Goal: Task Accomplishment & Management: Use online tool/utility

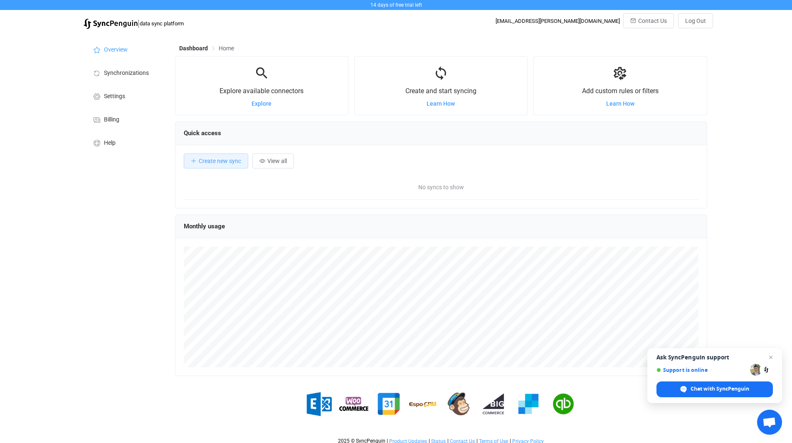
scroll to position [161, 532]
click at [264, 104] on span "Explore" at bounding box center [261, 103] width 20 height 7
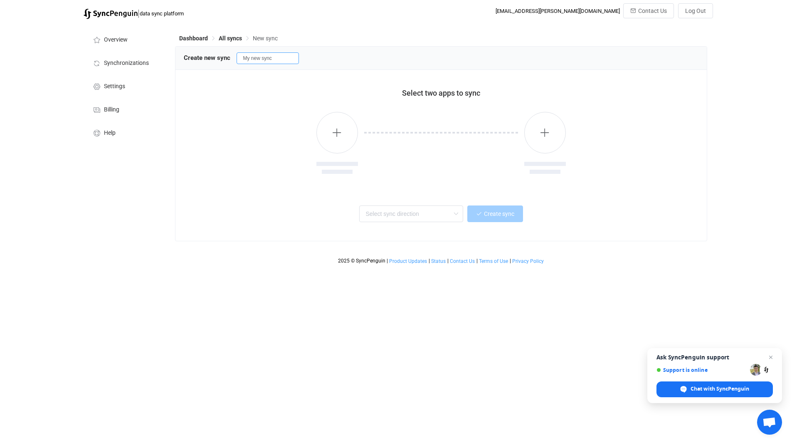
click at [260, 59] on input "My new sync" at bounding box center [267, 58] width 62 height 12
click at [336, 135] on icon "button" at bounding box center [337, 132] width 10 height 10
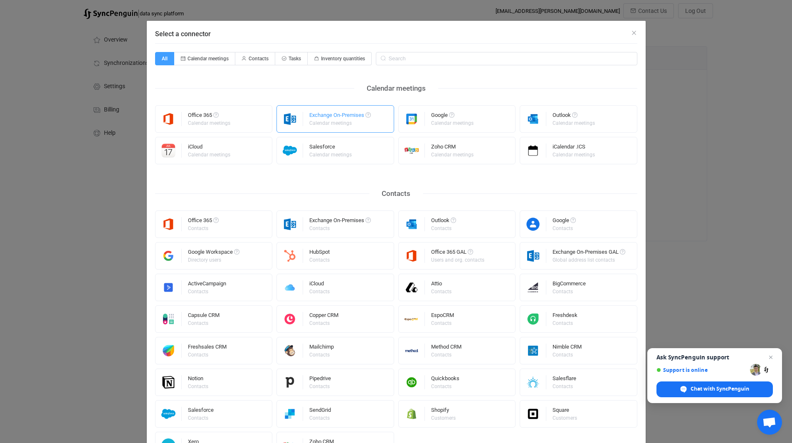
click at [338, 120] on div "Exchange On-Premises" at bounding box center [340, 116] width 62 height 8
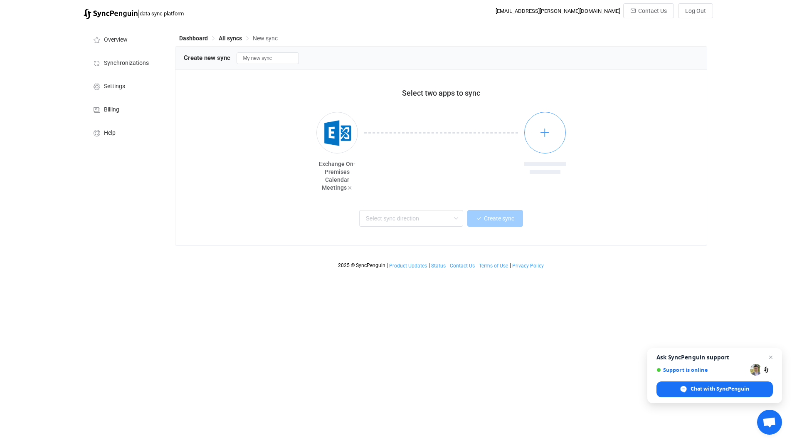
click at [555, 136] on button "button" at bounding box center [545, 133] width 42 height 42
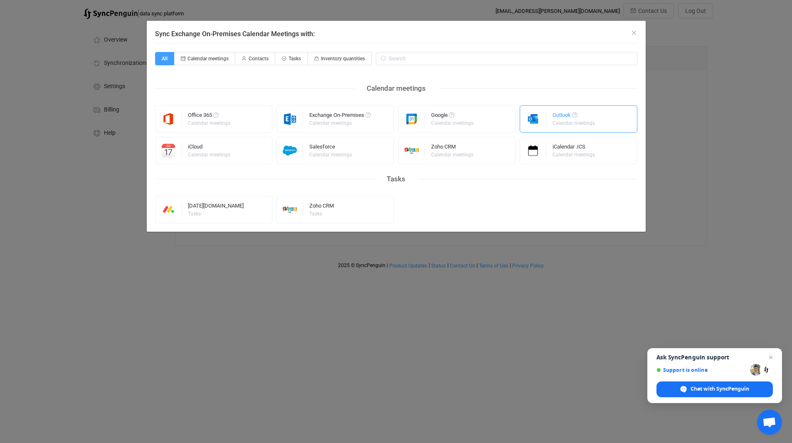
click at [564, 117] on div "Outlook" at bounding box center [574, 116] width 44 height 8
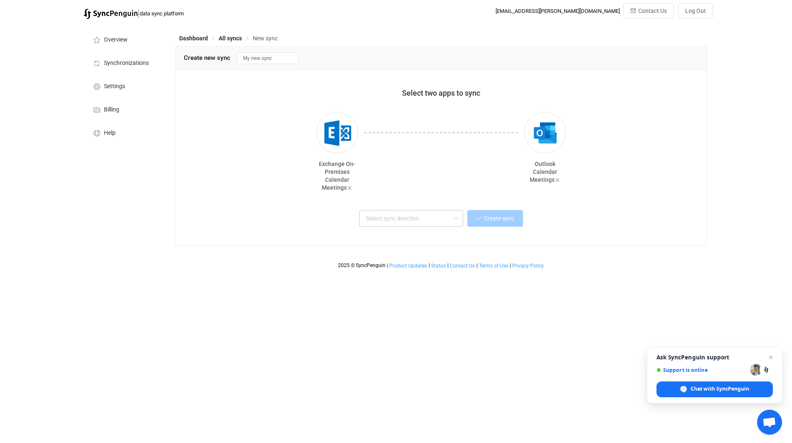
click at [454, 218] on icon at bounding box center [455, 218] width 10 height 17
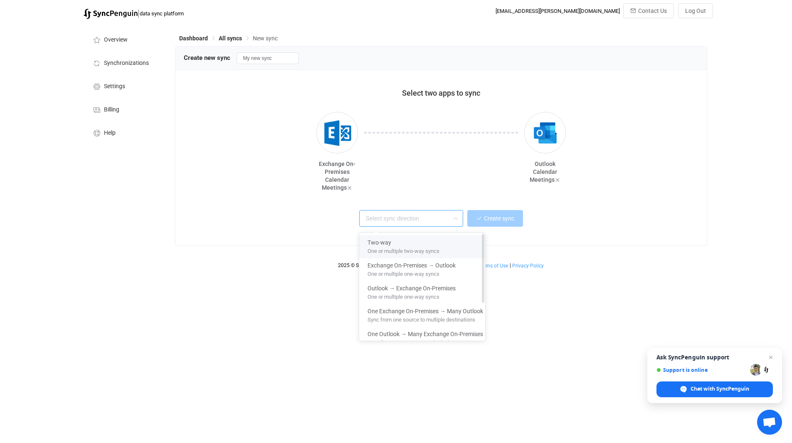
click at [404, 244] on div "Two-way" at bounding box center [425, 240] width 116 height 11
type input "Two-way"
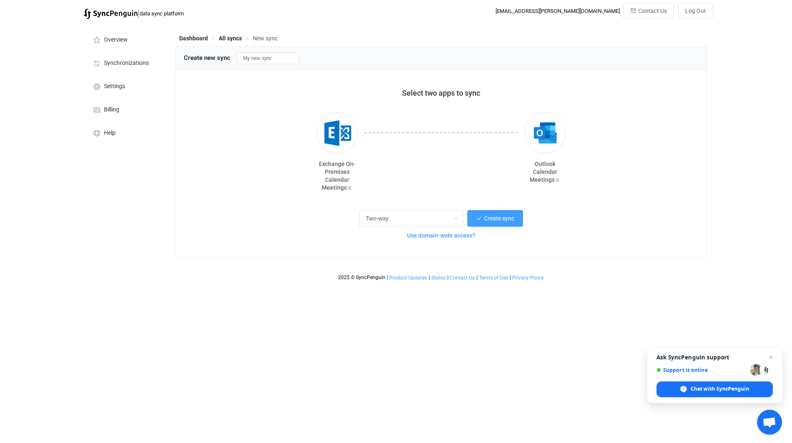
click at [462, 238] on span "Use domain-wide access?" at bounding box center [441, 235] width 68 height 7
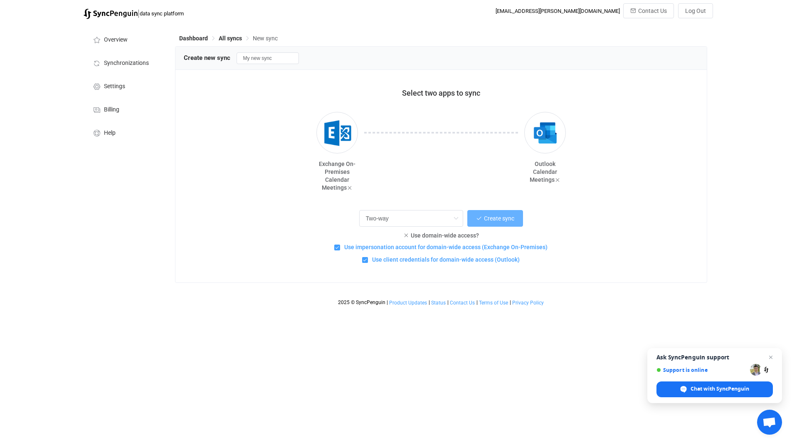
click at [503, 221] on span "Create sync" at bounding box center [499, 218] width 30 height 7
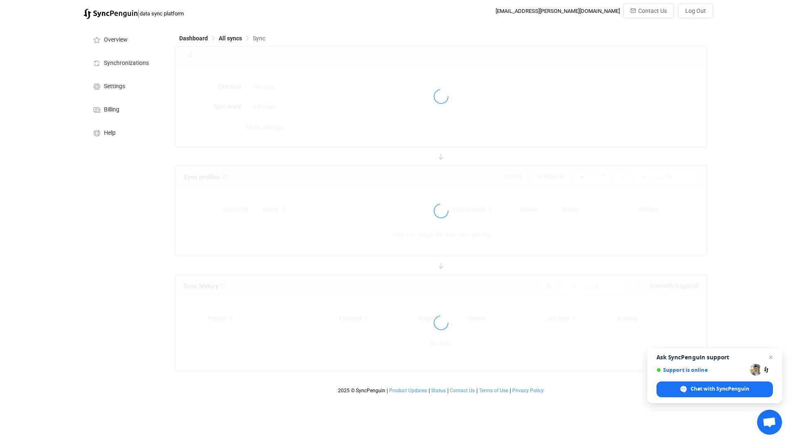
type input "10 minutes"
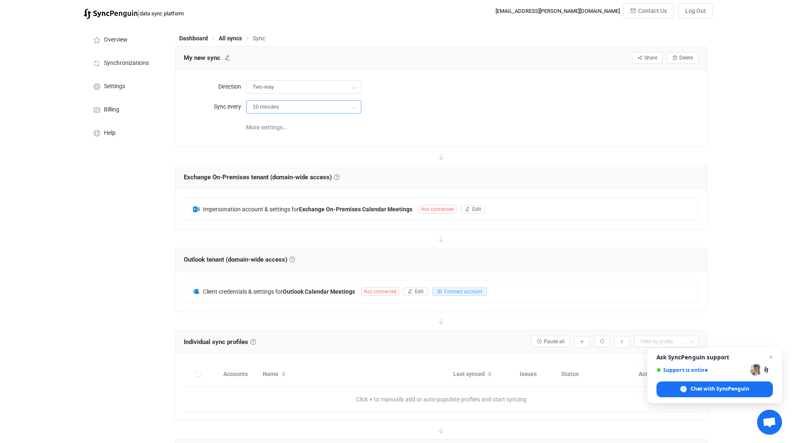
click at [304, 110] on input "10 minutes" at bounding box center [303, 106] width 115 height 13
click at [320, 108] on input "10 minutes" at bounding box center [303, 106] width 115 height 13
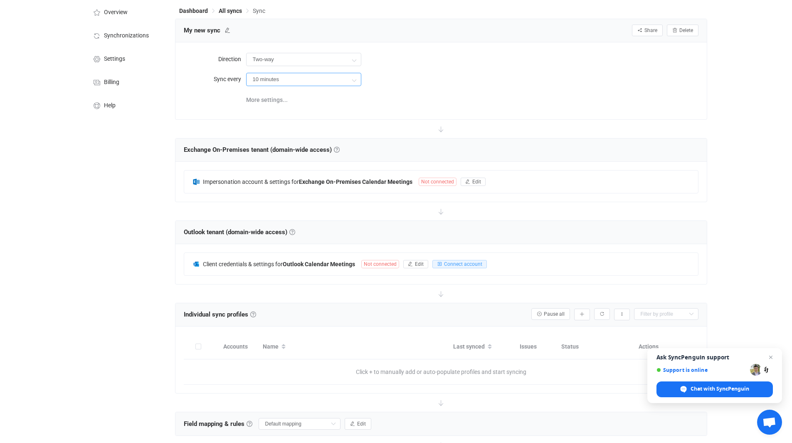
scroll to position [42, 0]
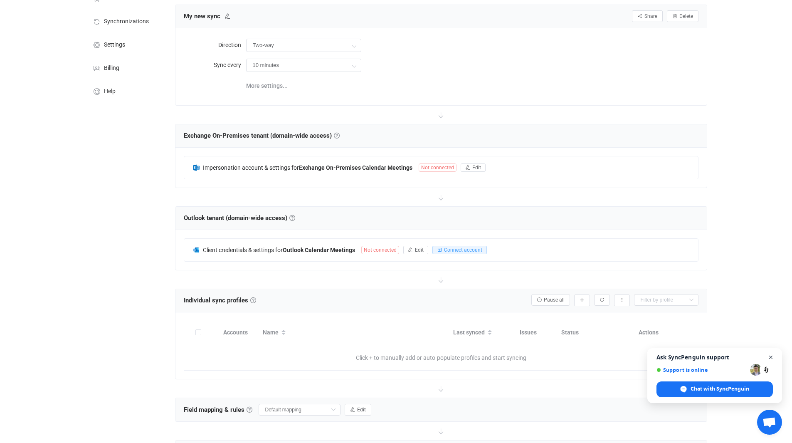
click at [770, 358] on span "Close chat" at bounding box center [770, 357] width 10 height 10
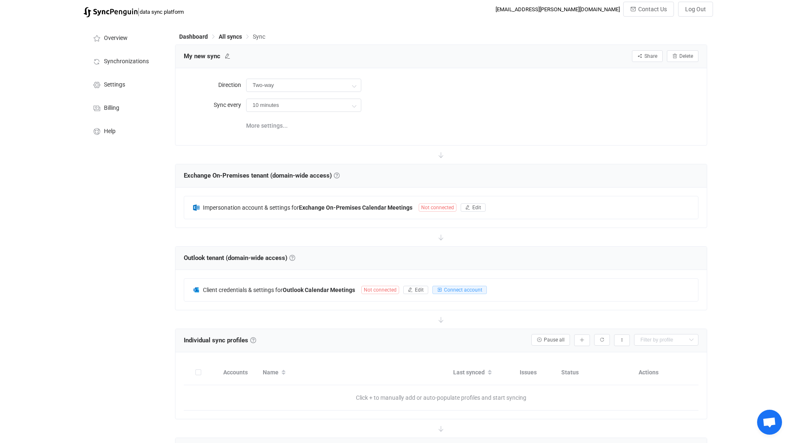
scroll to position [0, 0]
click at [339, 176] on link at bounding box center [337, 177] width 6 height 6
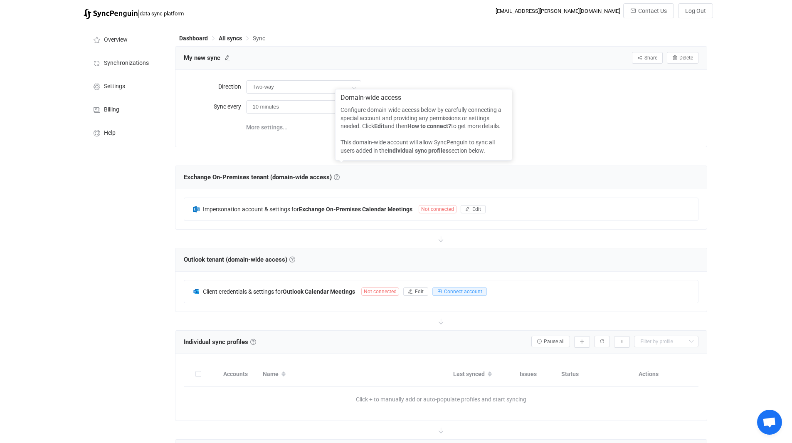
click at [645, 109] on div "10 minutes" at bounding box center [472, 106] width 452 height 17
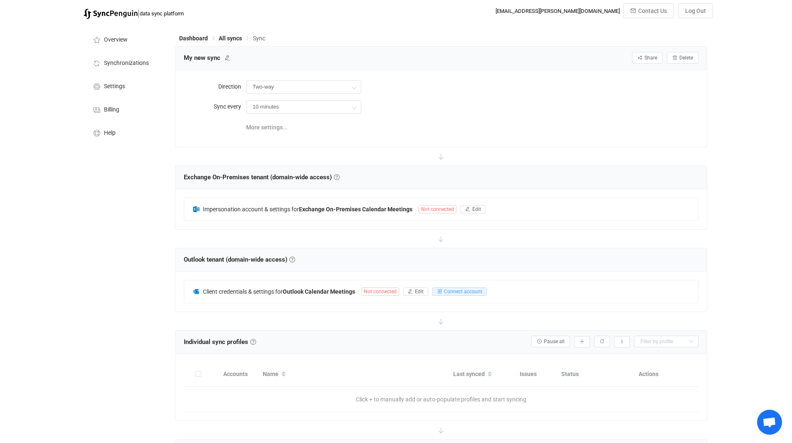
click at [55, 219] on div "| data sync platform [EMAIL_ADDRESS][PERSON_NAME][DOMAIN_NAME] Contact Us Log O…" at bounding box center [396, 303] width 792 height 601
click at [470, 209] on button "Edit" at bounding box center [472, 209] width 25 height 8
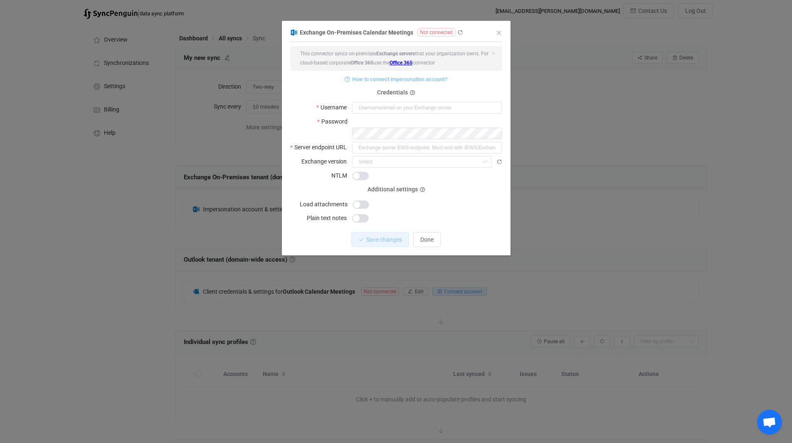
click at [416, 80] on span "How to connect impersonation account?" at bounding box center [399, 79] width 95 height 10
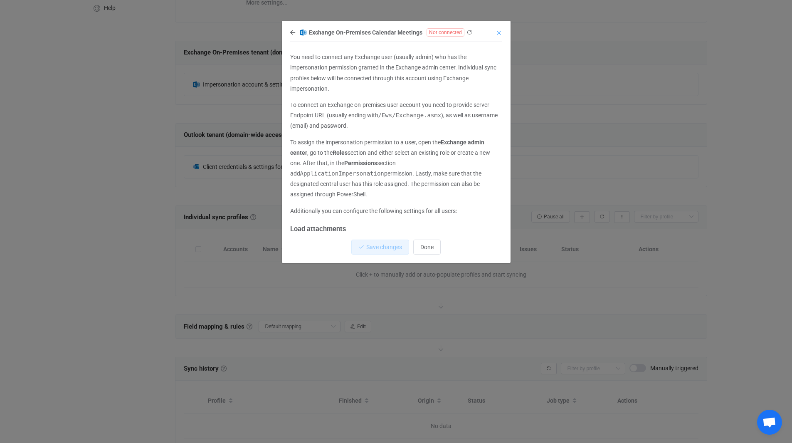
click at [498, 32] on icon "Close" at bounding box center [498, 33] width 7 height 7
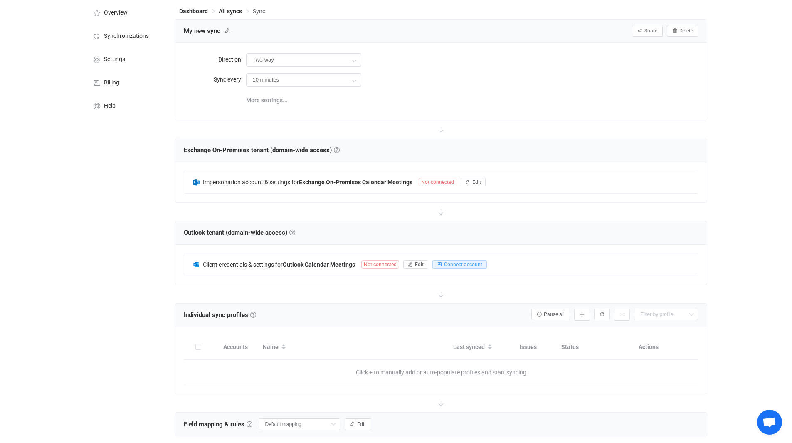
scroll to position [42, 0]
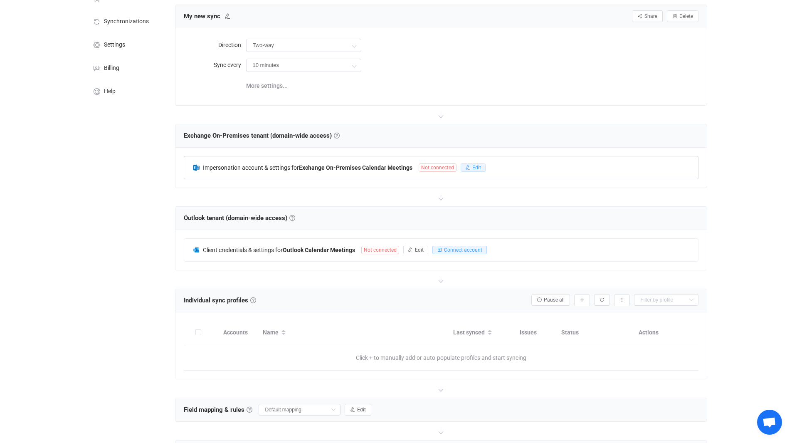
click at [475, 168] on span "Edit" at bounding box center [476, 168] width 9 height 6
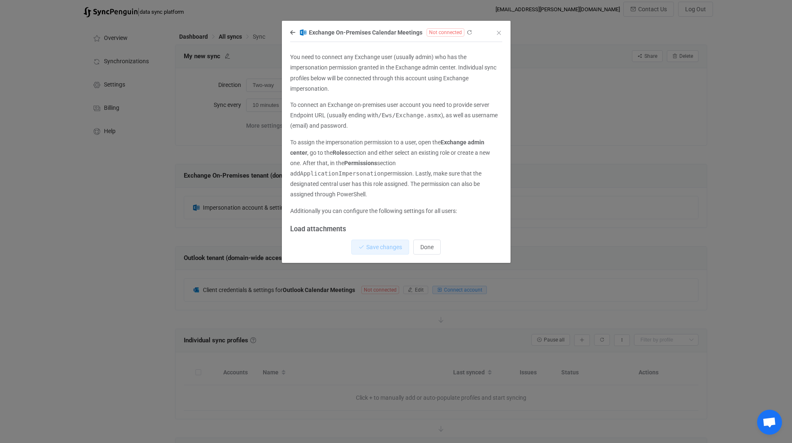
scroll to position [0, 0]
click at [500, 32] on icon "Close" at bounding box center [498, 33] width 7 height 7
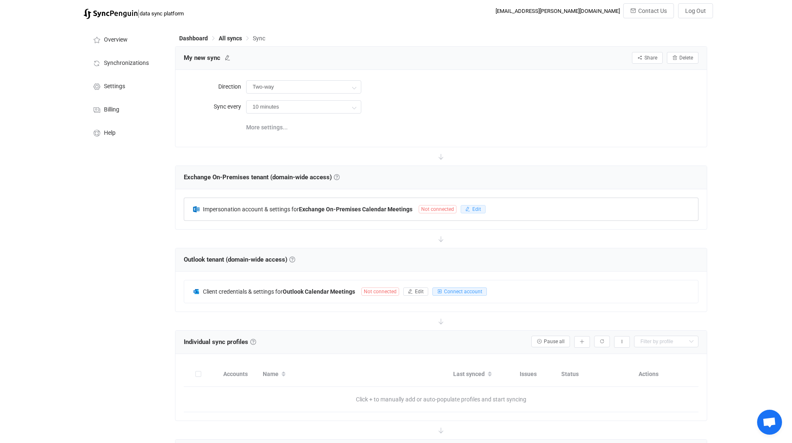
click at [481, 211] on button "Edit" at bounding box center [472, 209] width 25 height 8
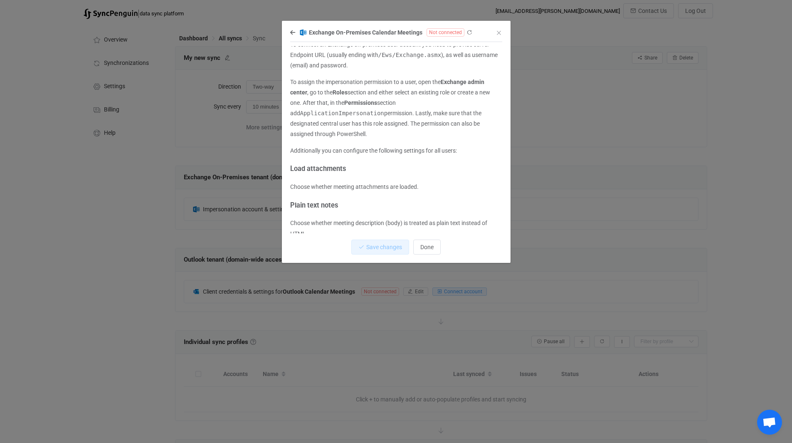
scroll to position [61, 0]
click at [497, 33] on icon "Close" at bounding box center [498, 33] width 7 height 7
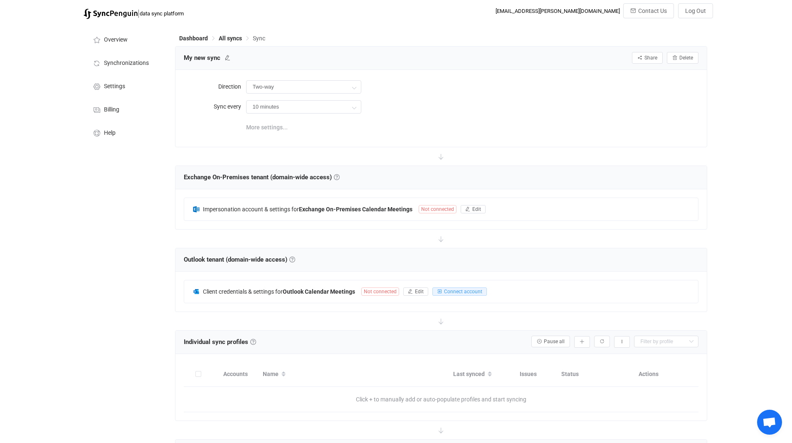
click at [273, 120] on span "More settings..." at bounding box center [267, 127] width 42 height 17
click at [436, 239] on icon at bounding box center [441, 238] width 18 height 18
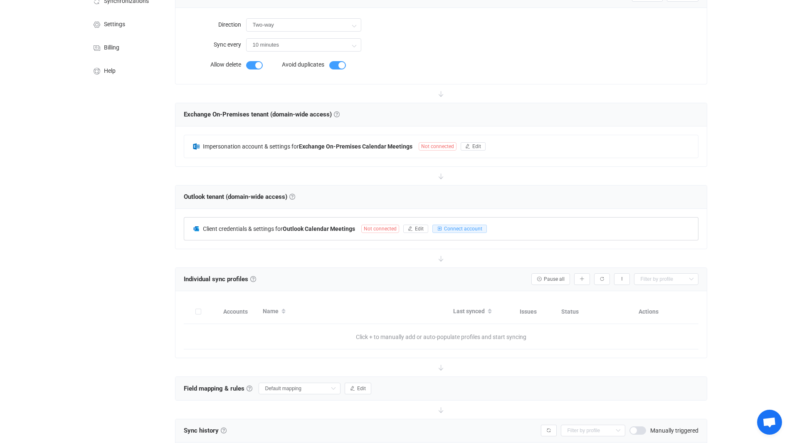
scroll to position [0, 0]
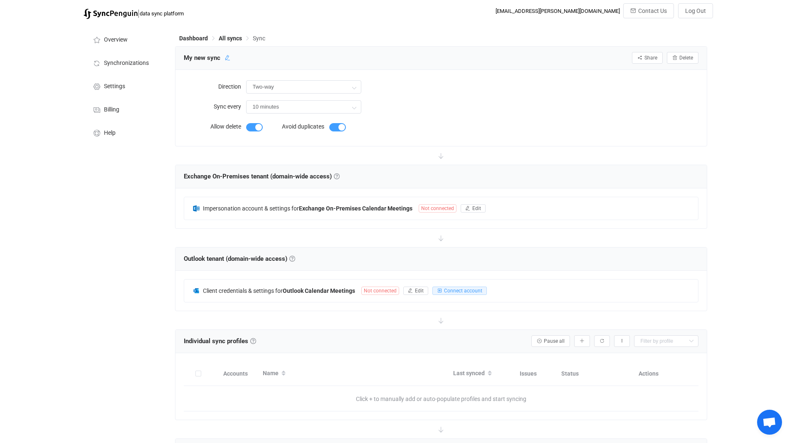
click at [225, 56] on icon at bounding box center [227, 58] width 6 height 6
click at [226, 39] on span "All syncs" at bounding box center [230, 38] width 23 height 7
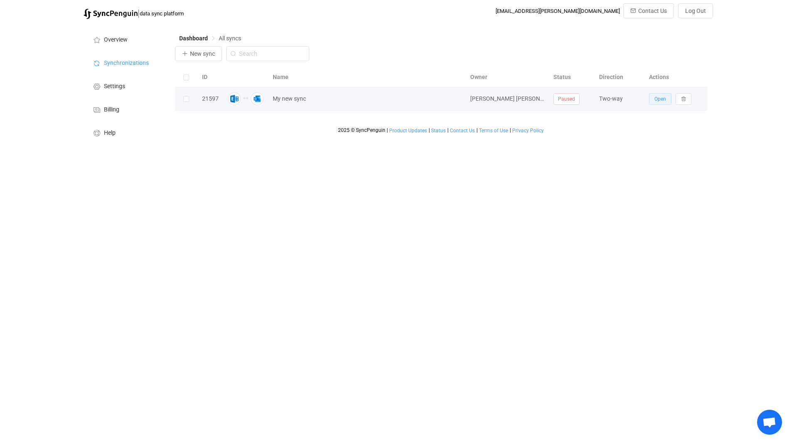
click at [661, 99] on span "Open" at bounding box center [660, 99] width 12 height 6
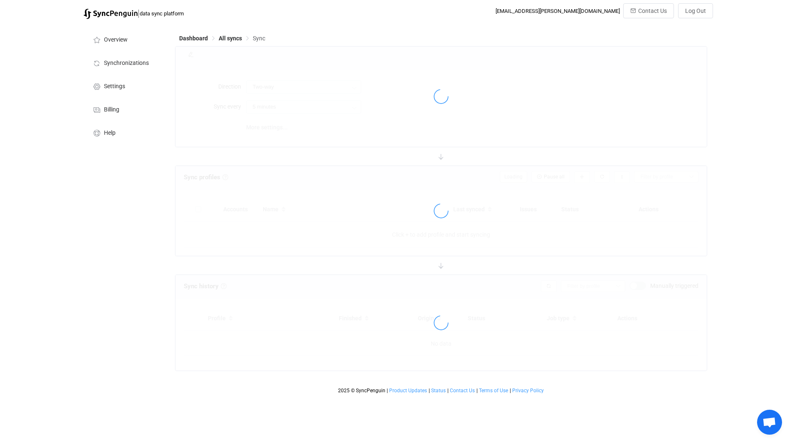
type input "10 minutes"
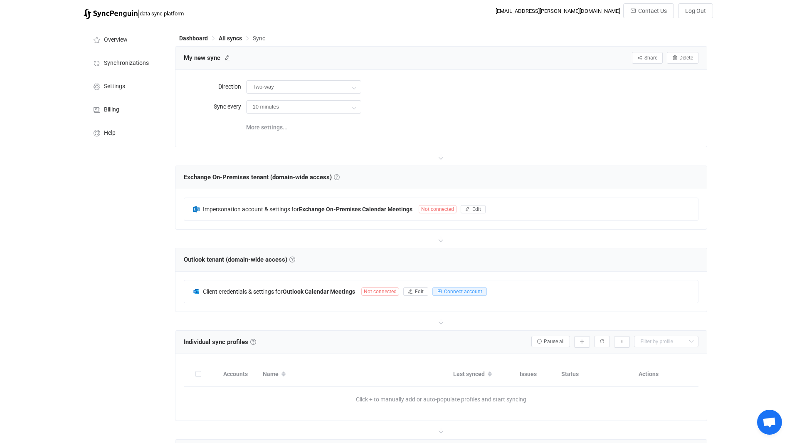
click at [340, 176] on link at bounding box center [337, 177] width 6 height 6
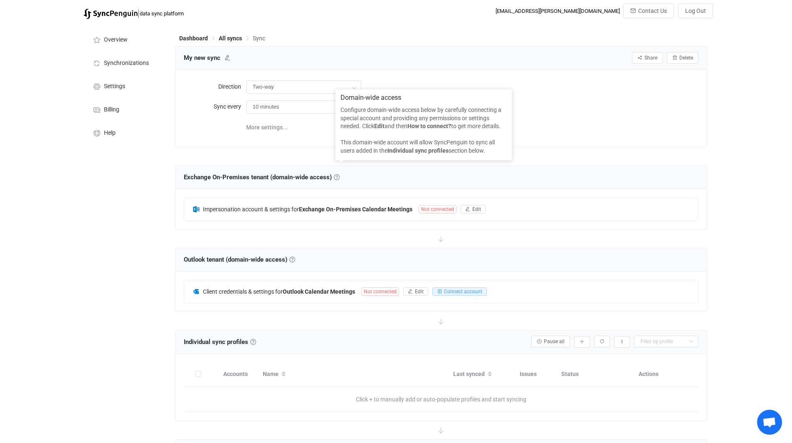
click at [278, 163] on div at bounding box center [441, 156] width 532 height 18
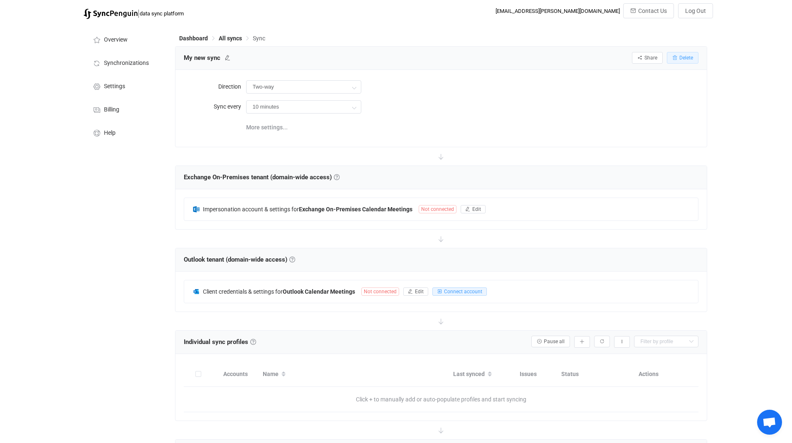
click at [684, 59] on span "Delete" at bounding box center [686, 58] width 14 height 6
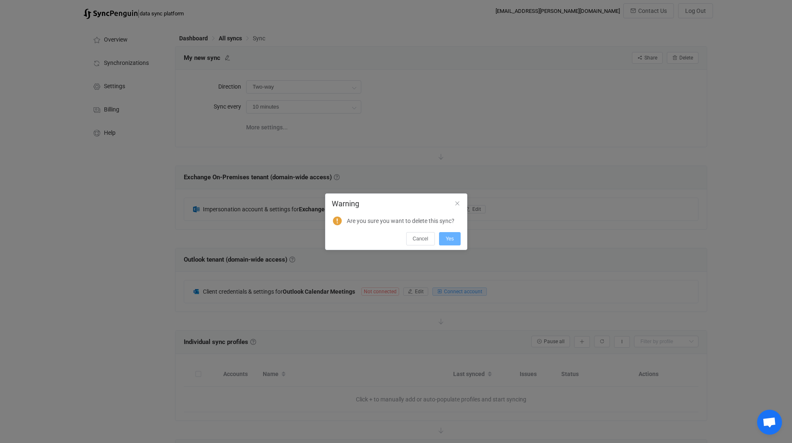
click at [452, 236] on span "Yes" at bounding box center [449, 239] width 8 height 6
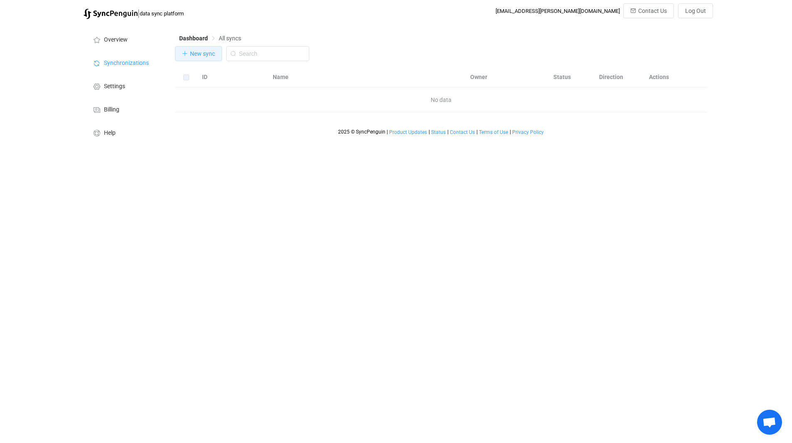
click at [211, 59] on button "New sync" at bounding box center [198, 53] width 47 height 15
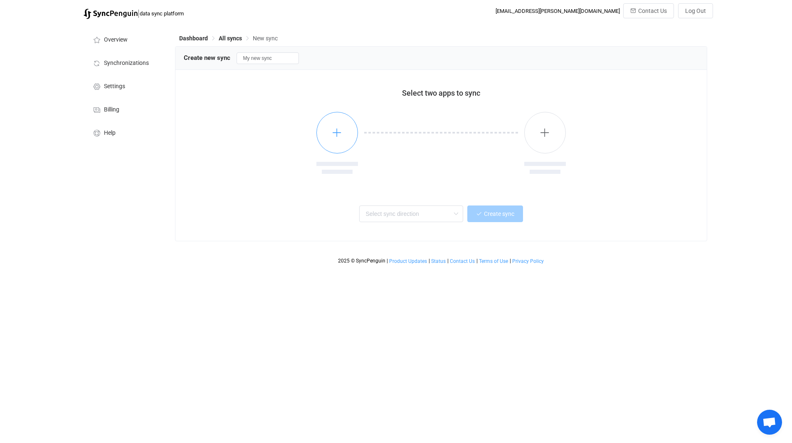
click at [340, 136] on icon "button" at bounding box center [337, 132] width 10 height 10
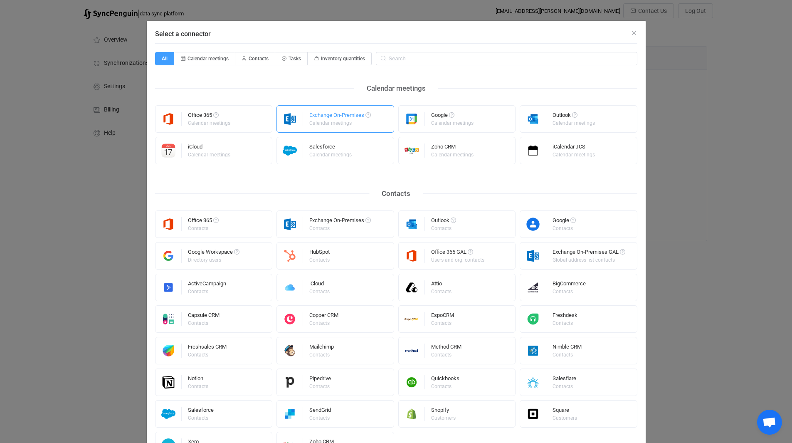
click at [359, 117] on div "Exchange On-Premises" at bounding box center [340, 116] width 62 height 8
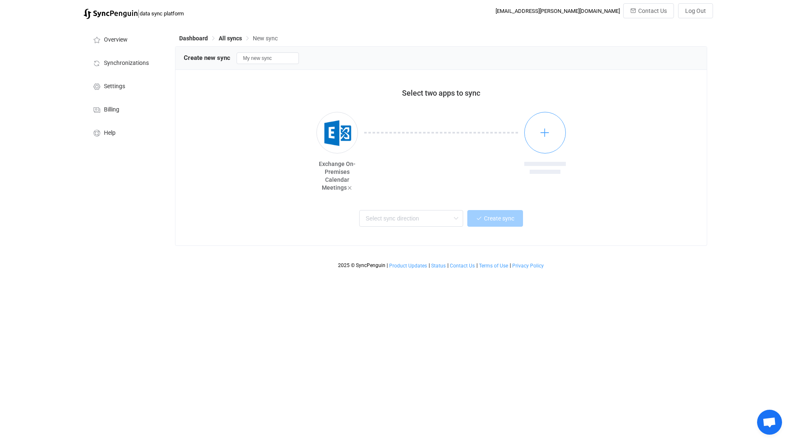
click at [559, 133] on button "button" at bounding box center [545, 133] width 42 height 42
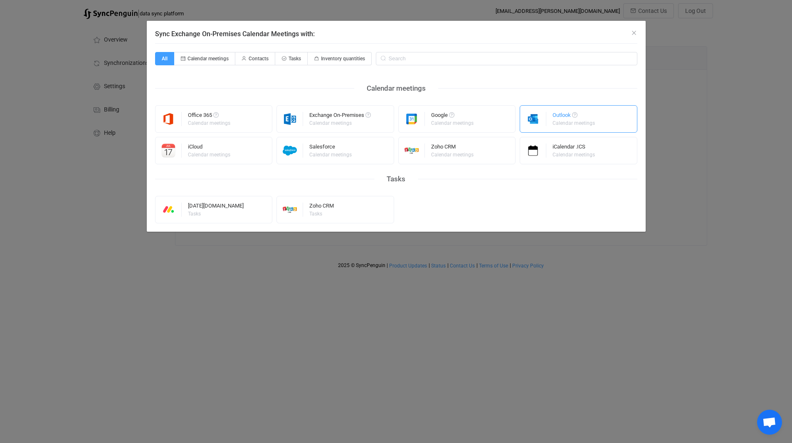
click at [564, 123] on div "Calendar meetings" at bounding box center [573, 123] width 42 height 5
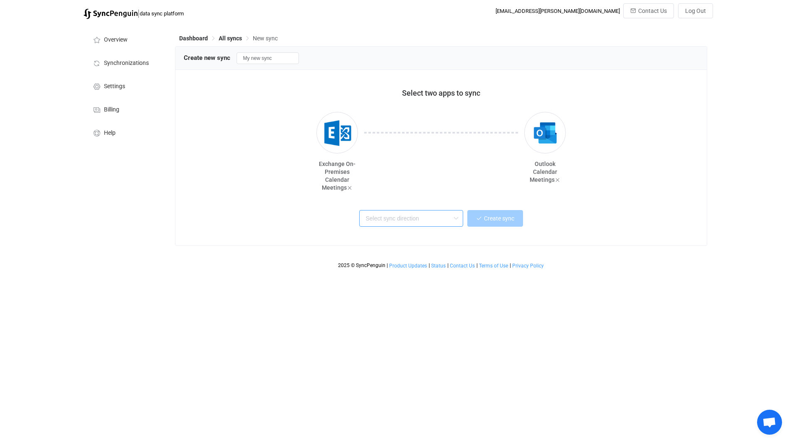
click at [407, 221] on input "text" at bounding box center [411, 218] width 104 height 17
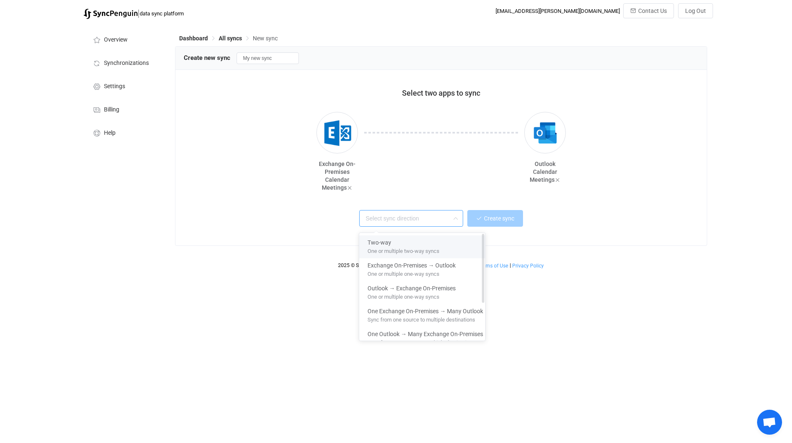
click at [408, 242] on div "Two-way" at bounding box center [425, 240] width 116 height 11
type input "Two-way"
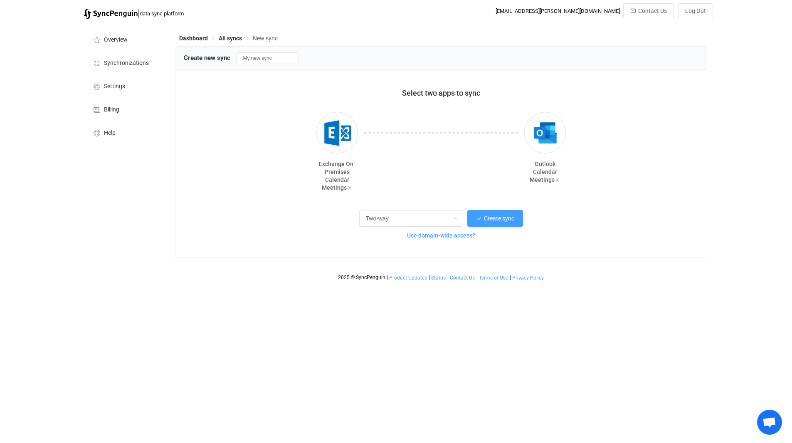
click at [470, 235] on span "Use domain-wide access?" at bounding box center [441, 235] width 68 height 7
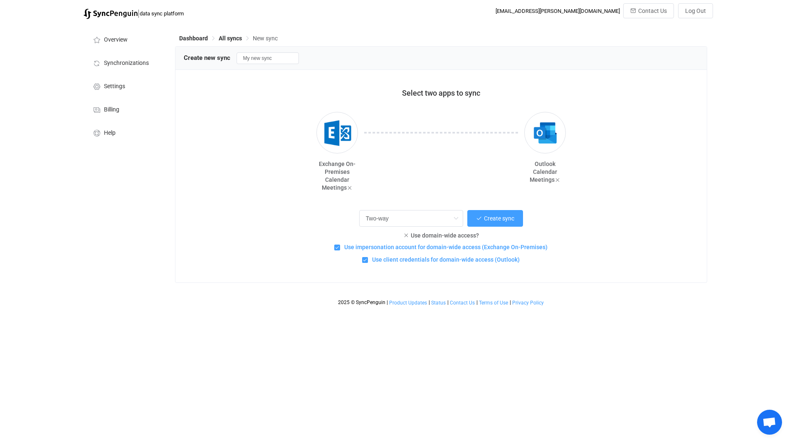
click at [364, 261] on span at bounding box center [365, 260] width 6 height 6
click at [368, 257] on input "Use client credentials for domain-wide access (Outlook)" at bounding box center [368, 257] width 0 height 0
click at [337, 249] on span at bounding box center [337, 247] width 6 height 6
click at [340, 244] on input "Use impersonation account for domain-wide access (Exchange On-Premises)" at bounding box center [340, 244] width 0 height 0
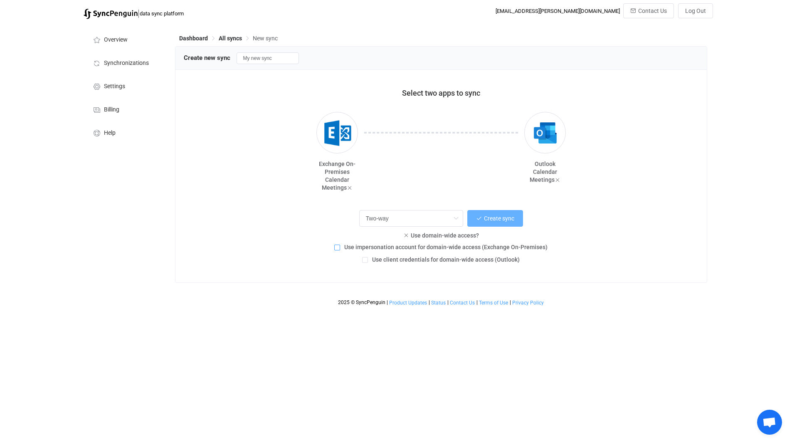
click at [501, 217] on span "Create sync" at bounding box center [499, 218] width 30 height 7
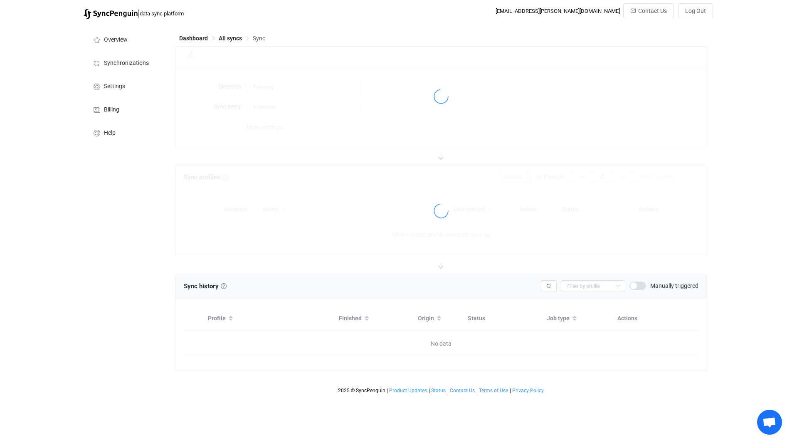
type input "10 minutes"
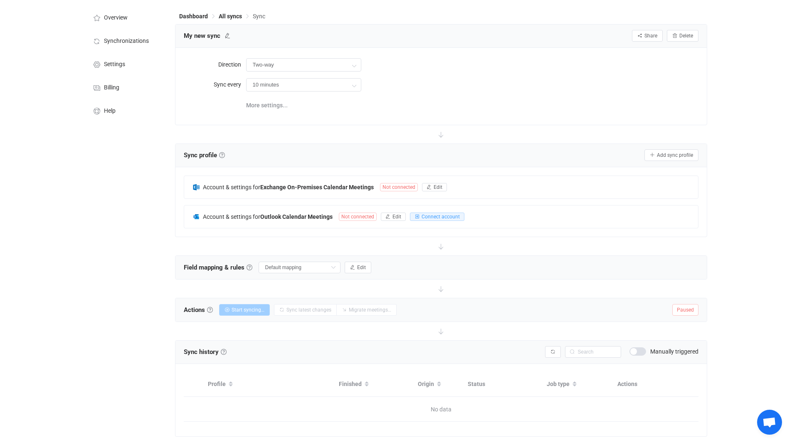
scroll to position [42, 0]
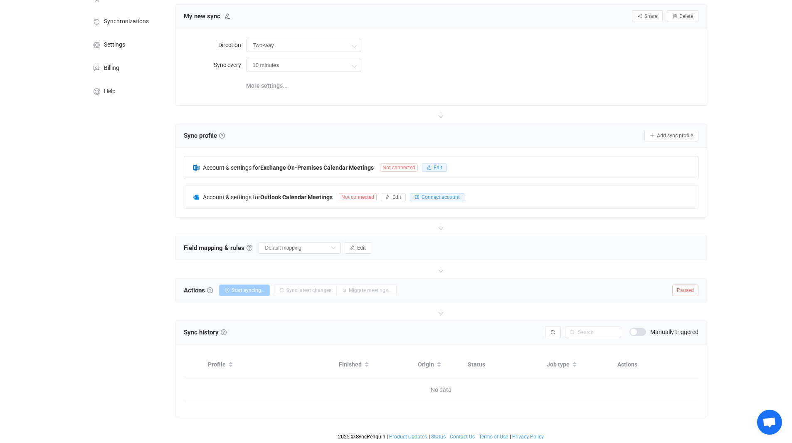
click at [433, 165] on span "Edit" at bounding box center [437, 168] width 9 height 6
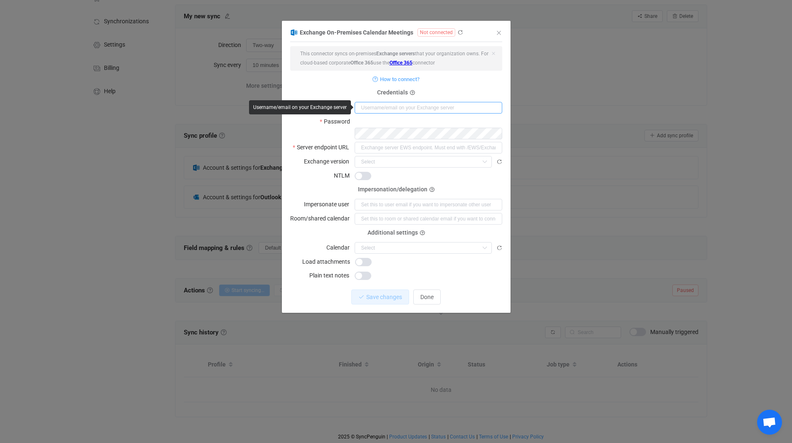
click at [384, 107] on input "dialog" at bounding box center [428, 108] width 148 height 12
type input "v"
paste input "t016229"
type input "t016229"
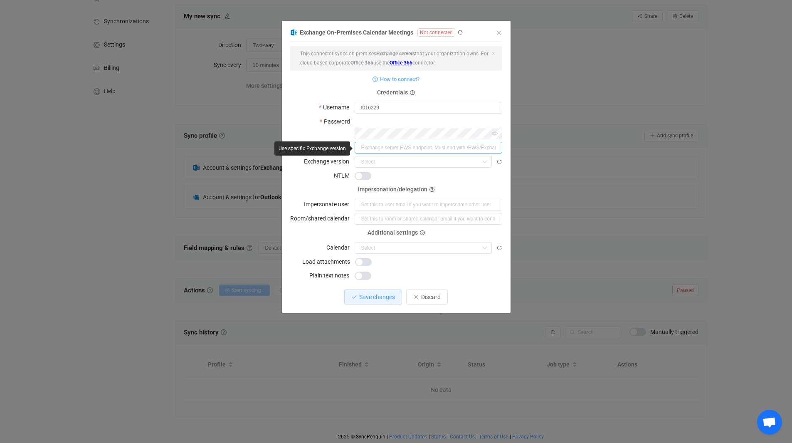
click at [409, 142] on input "dialog" at bounding box center [428, 148] width 148 height 12
click at [480, 142] on input "dialog" at bounding box center [428, 148] width 148 height 12
click at [486, 156] on icon "dialog" at bounding box center [484, 162] width 10 height 12
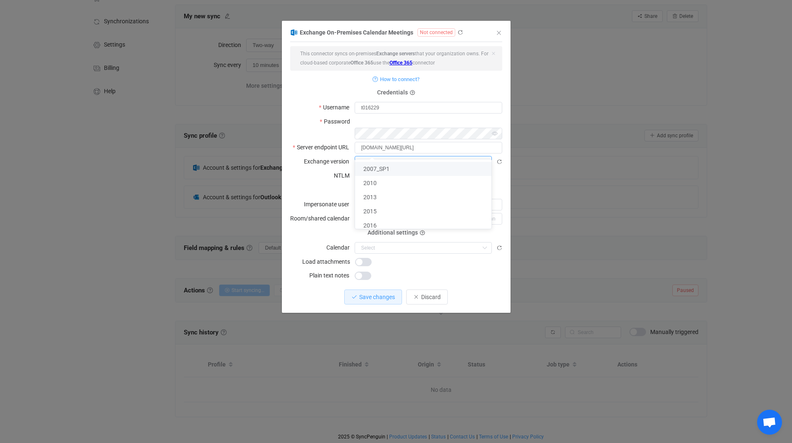
click at [329, 189] on div "Impersonation/delegation Impersonate user" at bounding box center [396, 199] width 212 height 21
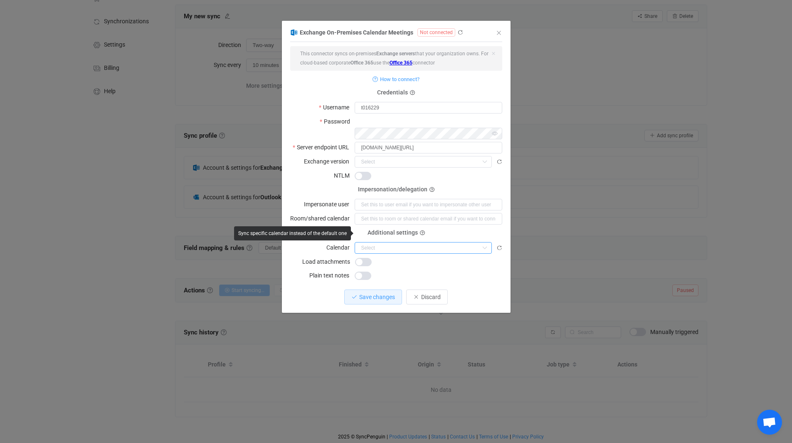
click at [458, 242] on input "dialog" at bounding box center [422, 248] width 137 height 12
click at [463, 269] on div "dialog" at bounding box center [428, 275] width 148 height 12
click at [365, 271] on span "dialog" at bounding box center [362, 275] width 17 height 8
click at [383, 293] on span "Save changes" at bounding box center [377, 296] width 36 height 7
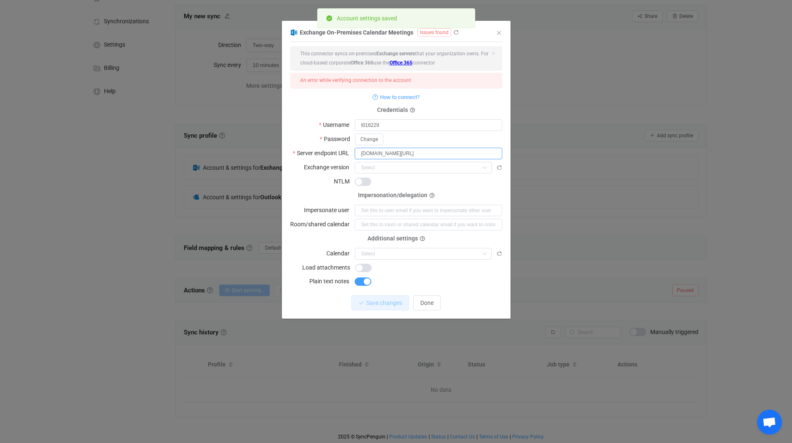
drag, startPoint x: 443, startPoint y: 154, endPoint x: 476, endPoint y: 148, distance: 34.2
click at [443, 155] on input "[DOMAIN_NAME][URL]" at bounding box center [428, 154] width 148 height 12
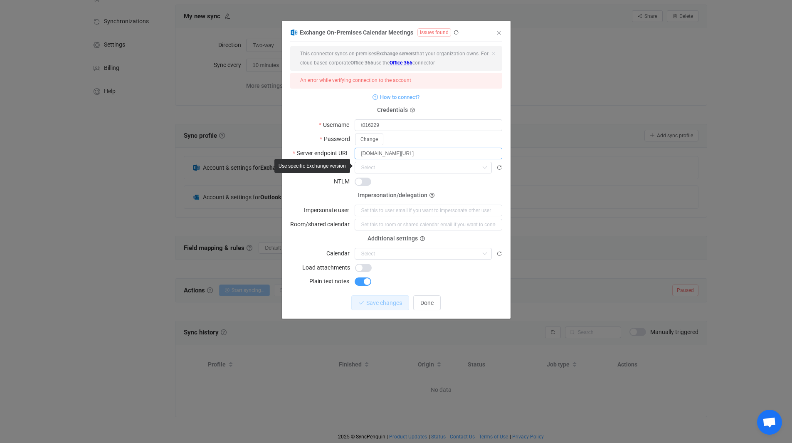
click at [387, 152] on input "[DOMAIN_NAME][URL]" at bounding box center [428, 154] width 148 height 12
type input "[URL][DOMAIN_NAME]"
click at [380, 305] on button "Save changes" at bounding box center [373, 302] width 58 height 15
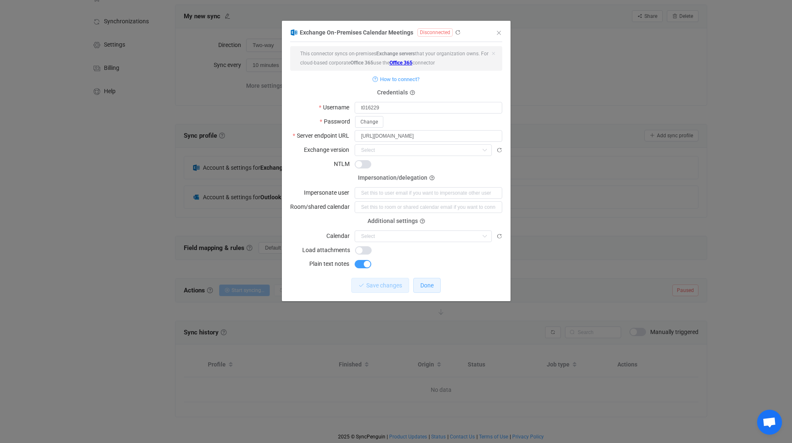
click at [430, 283] on span "Done" at bounding box center [426, 285] width 13 height 7
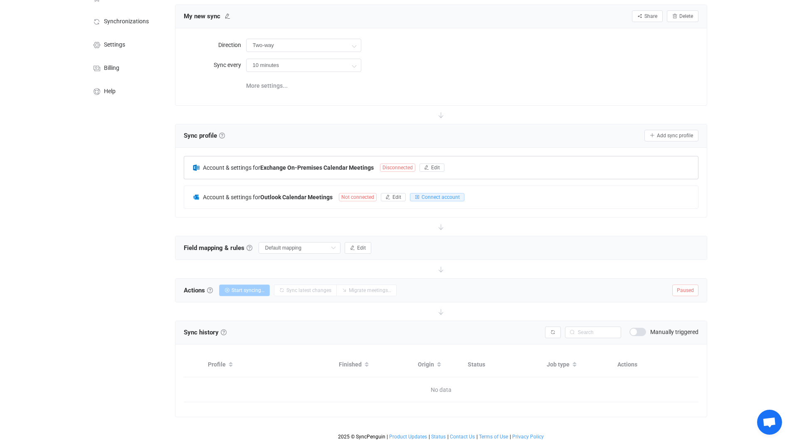
click at [404, 166] on span "Disconnected" at bounding box center [397, 167] width 35 height 8
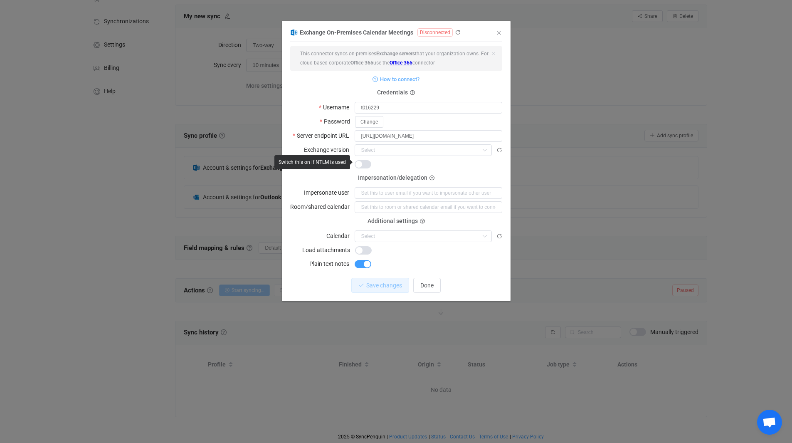
click at [358, 165] on span "dialog" at bounding box center [362, 164] width 17 height 8
click at [372, 283] on span "Save changes" at bounding box center [377, 285] width 36 height 7
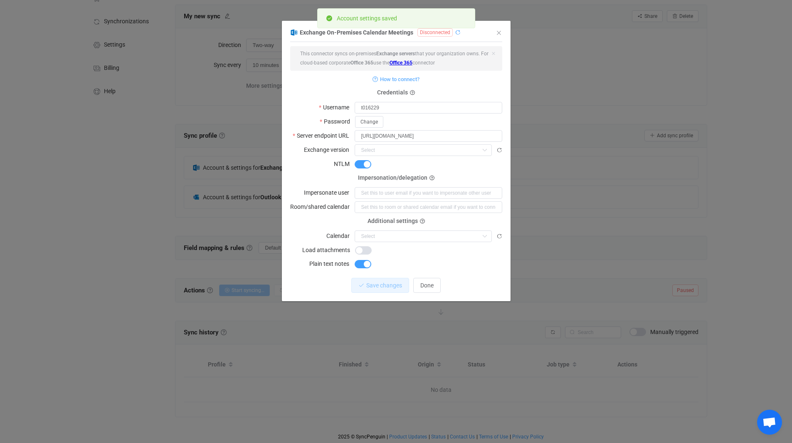
click at [455, 32] on icon "dialog" at bounding box center [458, 33] width 6 height 6
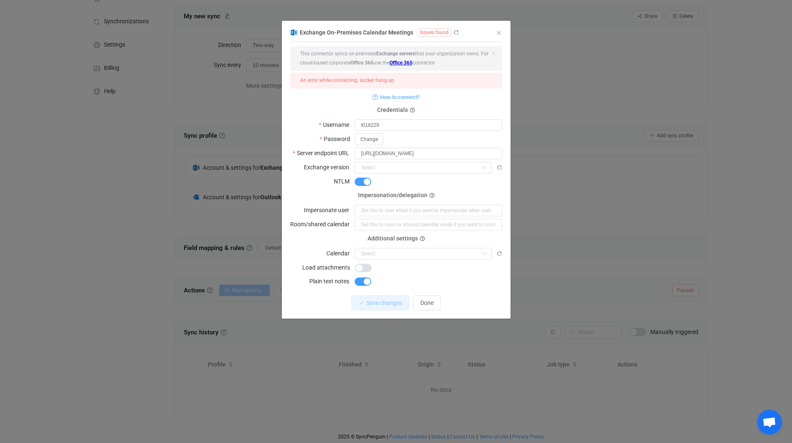
click at [359, 180] on span "dialog" at bounding box center [362, 181] width 17 height 8
click at [369, 299] on span "Save changes" at bounding box center [377, 302] width 36 height 7
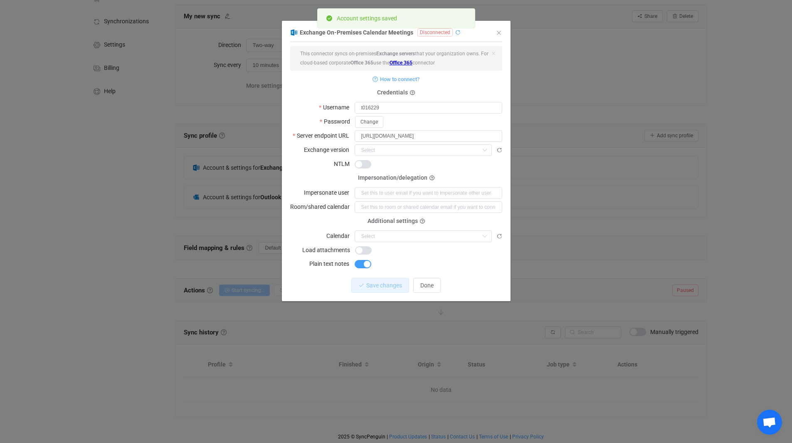
click at [455, 33] on icon "dialog" at bounding box center [458, 33] width 6 height 6
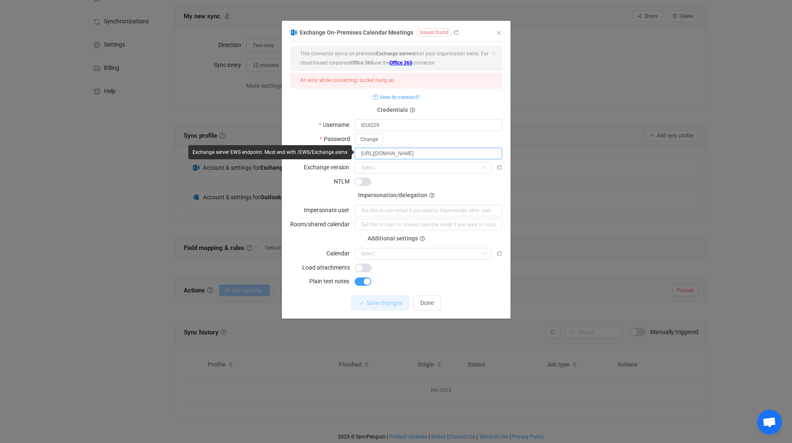
click at [417, 150] on input "[URL][DOMAIN_NAME]" at bounding box center [428, 154] width 148 height 12
drag, startPoint x: 416, startPoint y: 151, endPoint x: 426, endPoint y: 151, distance: 10.4
click at [426, 151] on input "[URL][DOMAIN_NAME]" at bounding box center [428, 154] width 148 height 12
drag, startPoint x: 436, startPoint y: 302, endPoint x: 430, endPoint y: 302, distance: 6.2
click at [436, 302] on button "Done" at bounding box center [426, 302] width 27 height 15
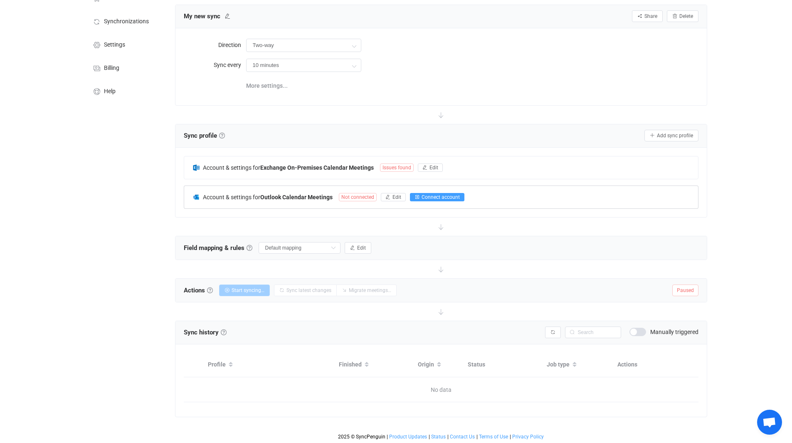
click at [438, 197] on span "Connect account" at bounding box center [440, 197] width 38 height 6
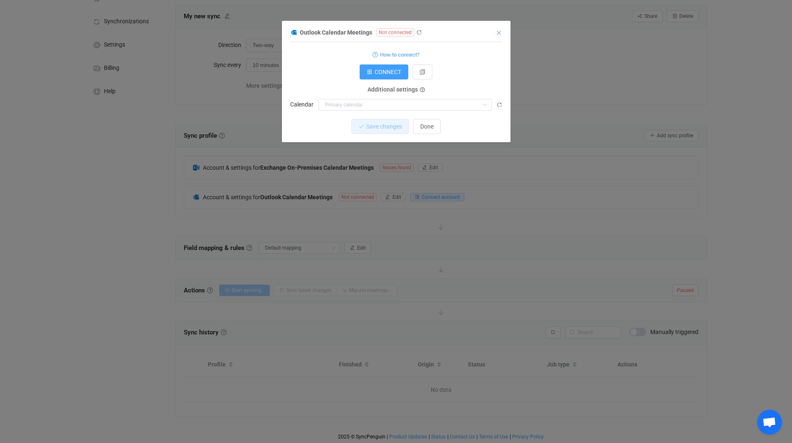
click at [497, 32] on icon "Close" at bounding box center [498, 33] width 7 height 7
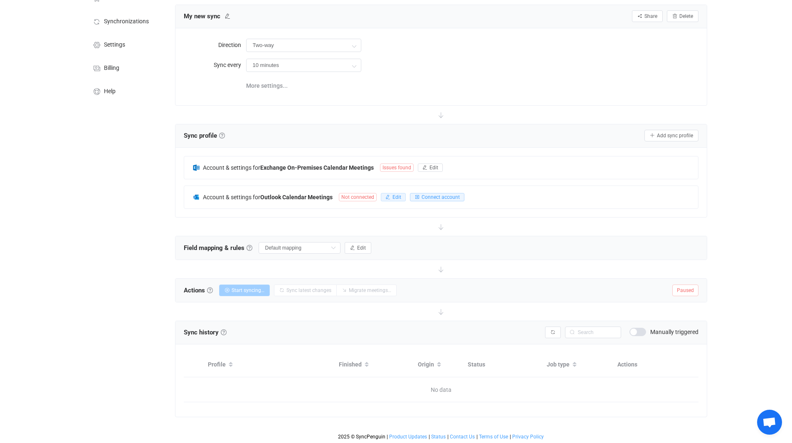
click at [397, 194] on span "Edit" at bounding box center [396, 197] width 9 height 6
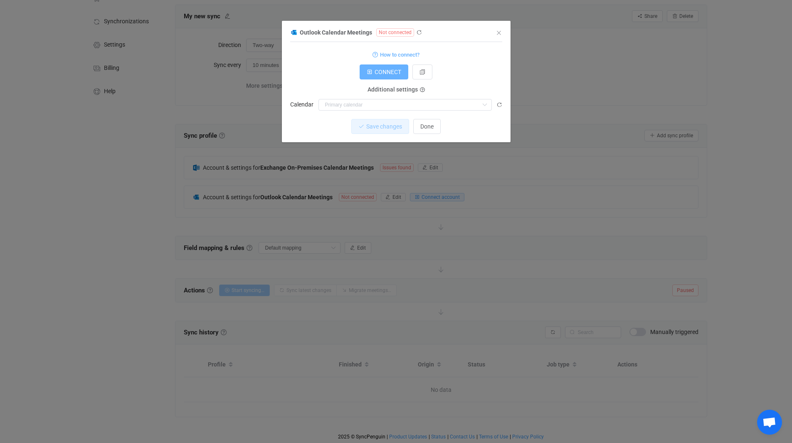
click at [383, 73] on span "CONNECT" at bounding box center [387, 72] width 27 height 7
click at [498, 32] on icon "Close" at bounding box center [498, 33] width 7 height 7
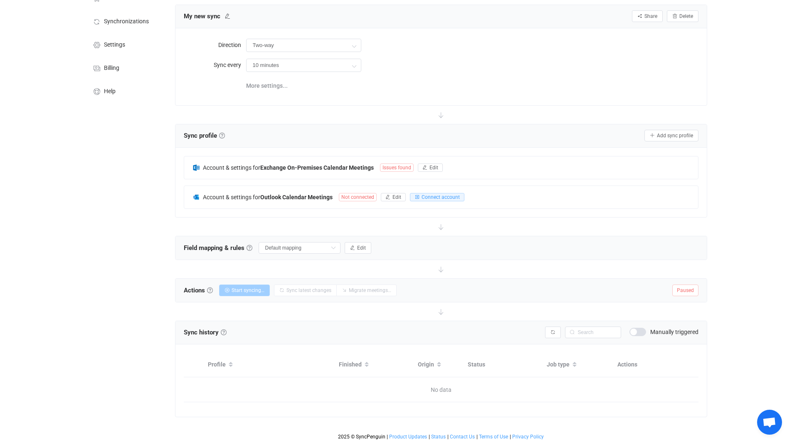
click at [82, 217] on div "Overview Synchronizations Settings Billing Help" at bounding box center [124, 213] width 91 height 462
click at [762, 245] on div "| data sync platform [EMAIL_ADDRESS][PERSON_NAME][DOMAIN_NAME] Contact Us Log O…" at bounding box center [396, 203] width 792 height 482
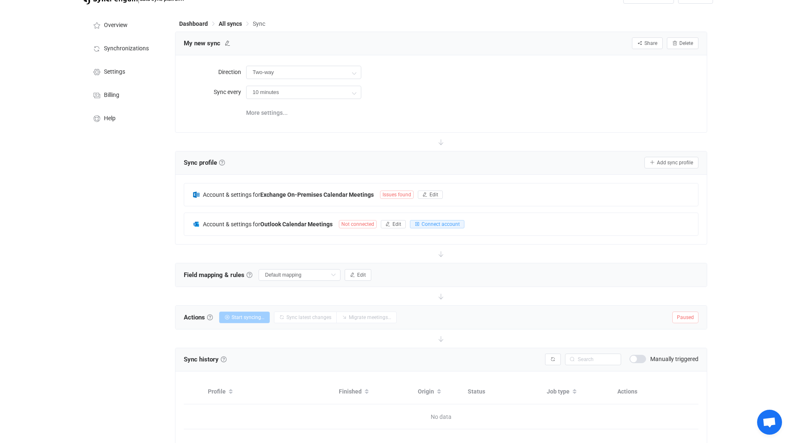
scroll to position [0, 0]
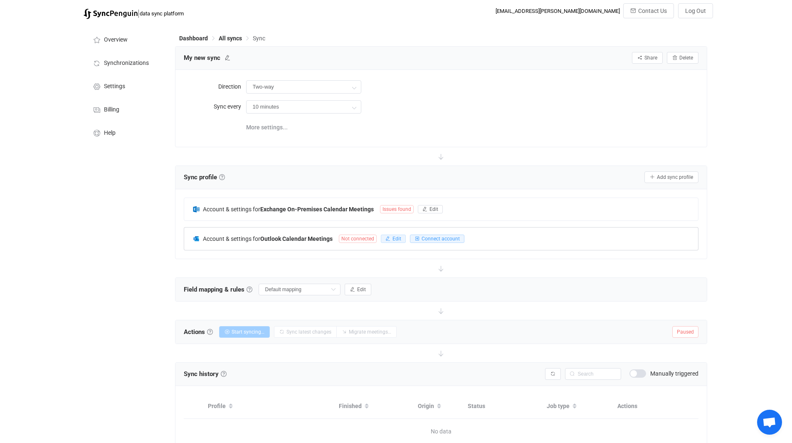
click at [394, 237] on span "Edit" at bounding box center [396, 239] width 9 height 6
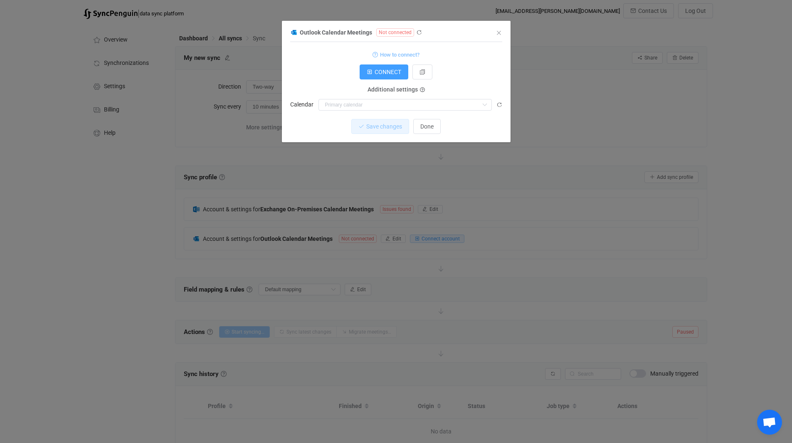
click at [398, 54] on span "How to connect?" at bounding box center [399, 55] width 39 height 10
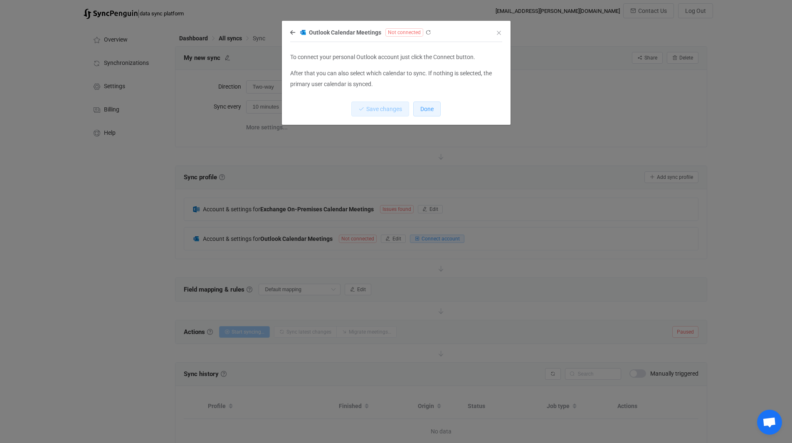
click at [428, 108] on span "Done" at bounding box center [426, 109] width 13 height 7
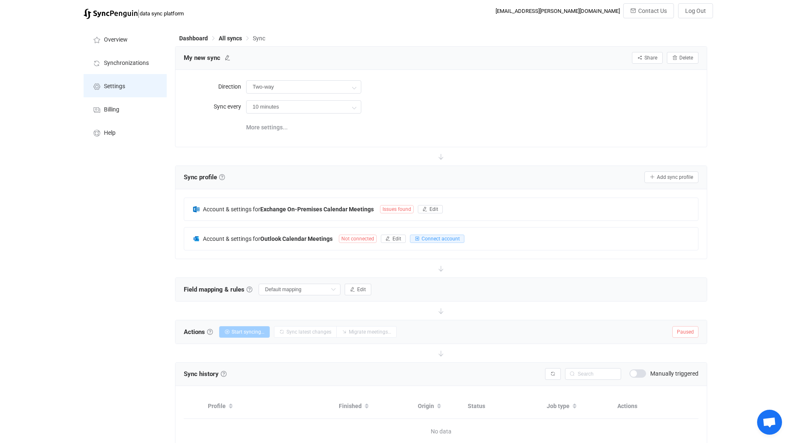
click at [120, 84] on span "Settings" at bounding box center [114, 86] width 21 height 7
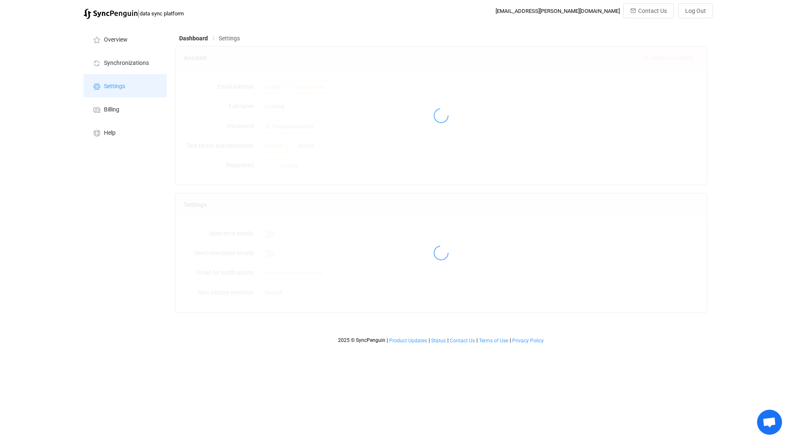
type input "[PERSON_NAME] [PERSON_NAME]"
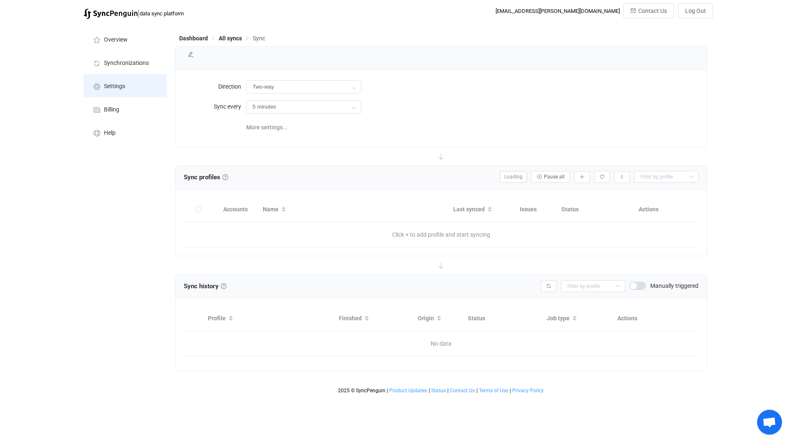
type input "10 minutes"
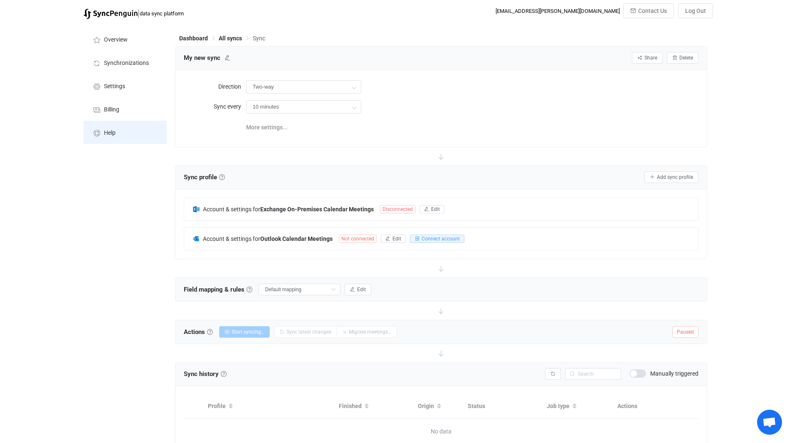
click at [113, 130] on span "Help" at bounding box center [110, 133] width 12 height 7
click at [223, 176] on link at bounding box center [222, 177] width 6 height 6
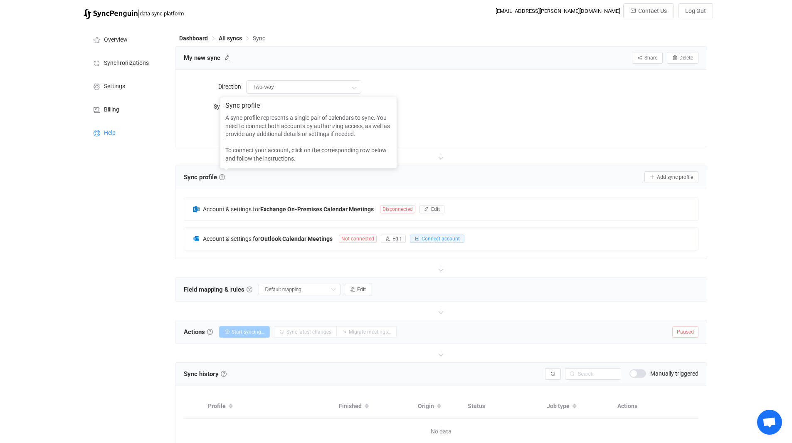
click at [594, 139] on div "Direction Two-way Two-way Exchange On-Premises Outlook Outlook Exchange On-Prem…" at bounding box center [440, 108] width 531 height 76
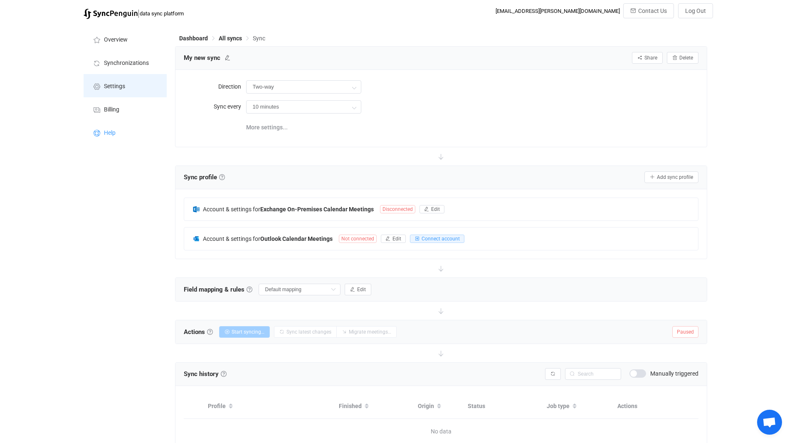
click at [113, 87] on span "Settings" at bounding box center [114, 86] width 21 height 7
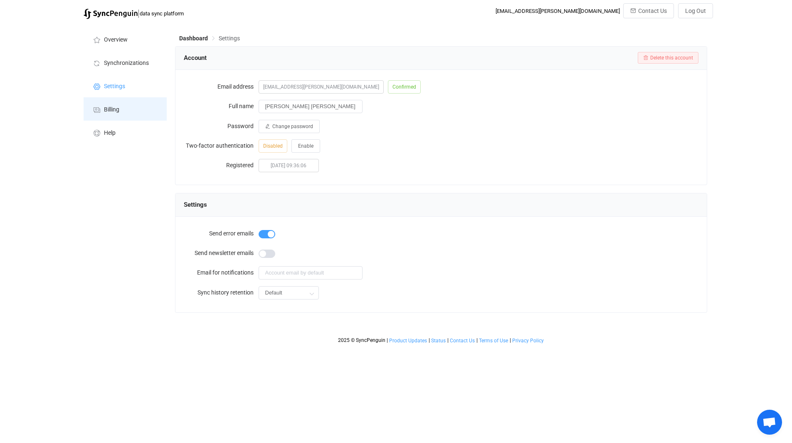
click at [118, 109] on span "Billing" at bounding box center [111, 109] width 15 height 7
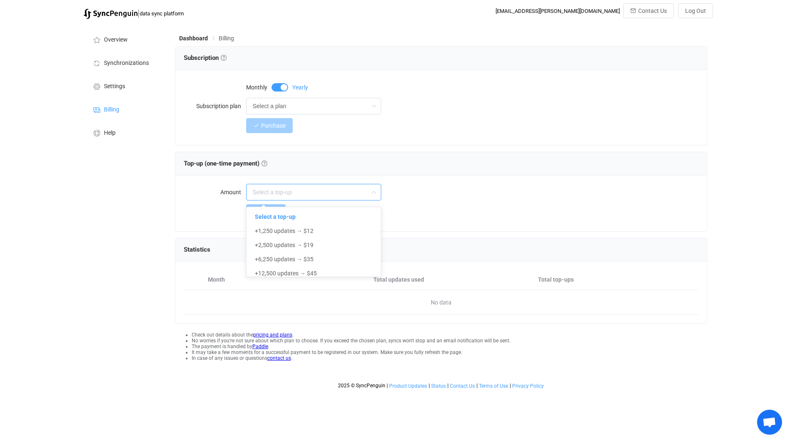
click at [314, 194] on input "text" at bounding box center [313, 192] width 135 height 17
click at [316, 192] on input "text" at bounding box center [313, 192] width 135 height 17
type input "Select a top-up"
click at [316, 104] on input "Select a plan" at bounding box center [313, 106] width 135 height 17
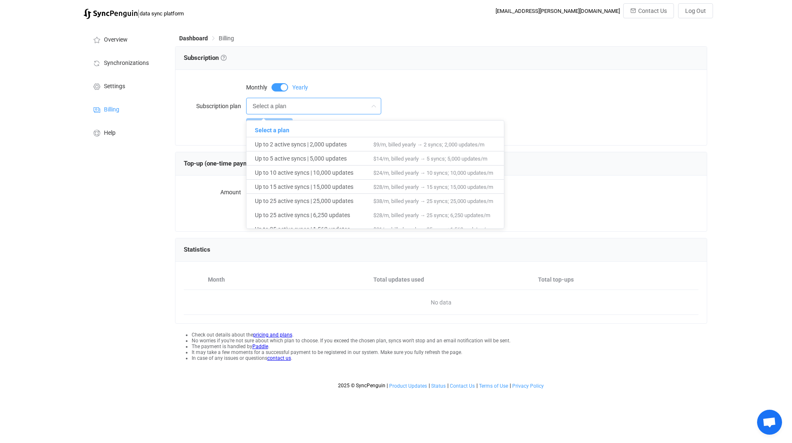
click at [316, 101] on input "Select a plan" at bounding box center [313, 106] width 135 height 17
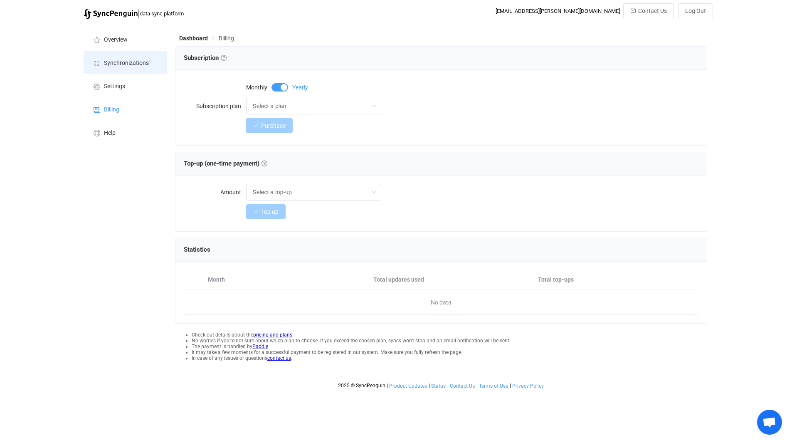
click at [118, 55] on li "Synchronizations" at bounding box center [125, 62] width 83 height 23
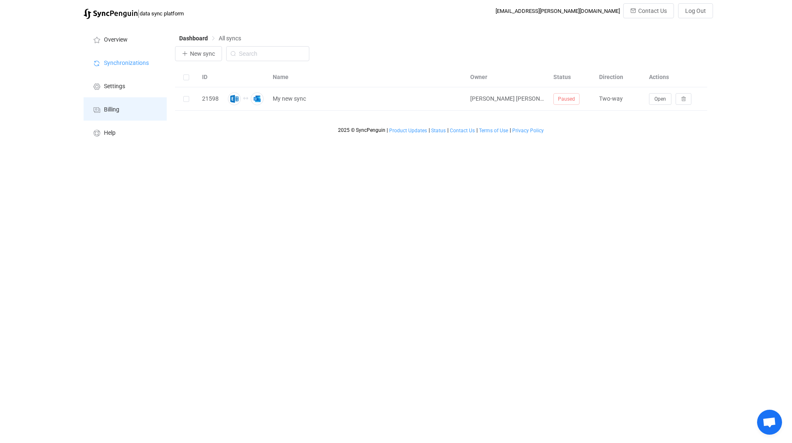
click at [108, 104] on li "Billing" at bounding box center [125, 108] width 83 height 23
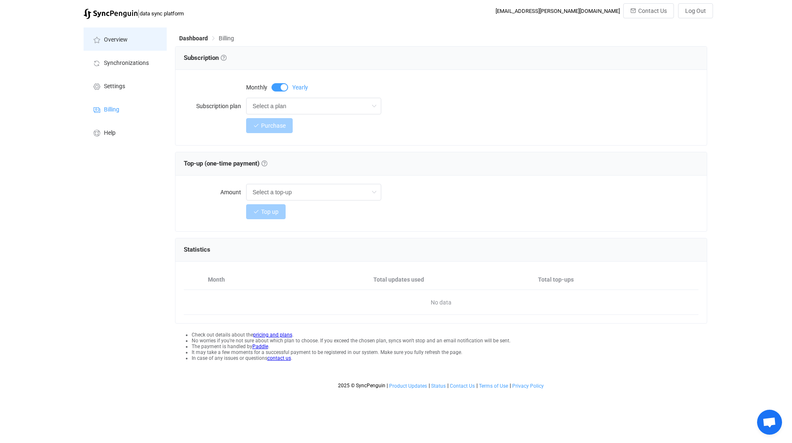
click at [104, 42] on span "Overview" at bounding box center [116, 40] width 24 height 7
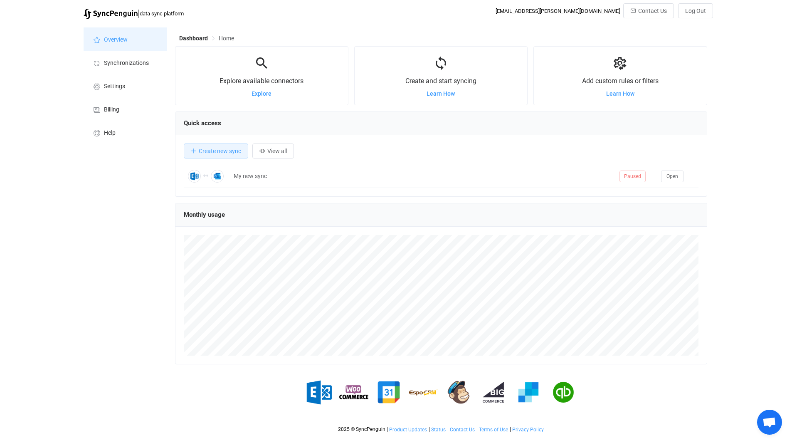
scroll to position [161, 532]
click at [445, 94] on span "Learn How" at bounding box center [440, 93] width 28 height 7
click at [107, 85] on span "Settings" at bounding box center [114, 86] width 21 height 7
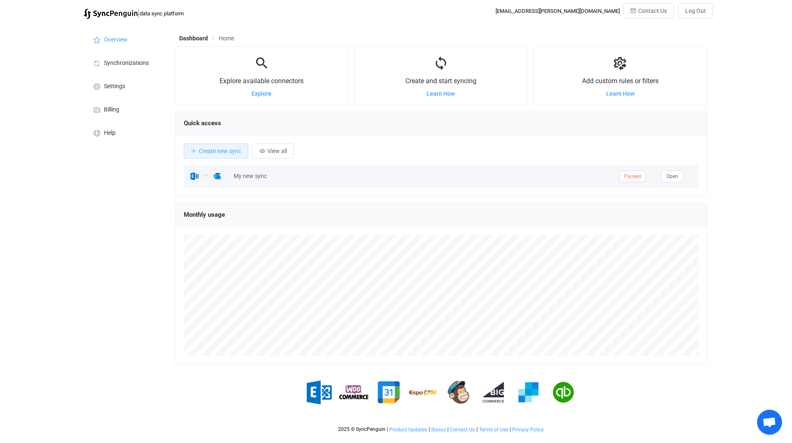
click at [239, 180] on div "My new sync" at bounding box center [422, 176] width 386 height 10
click at [678, 173] on button "Open" at bounding box center [672, 176] width 22 height 12
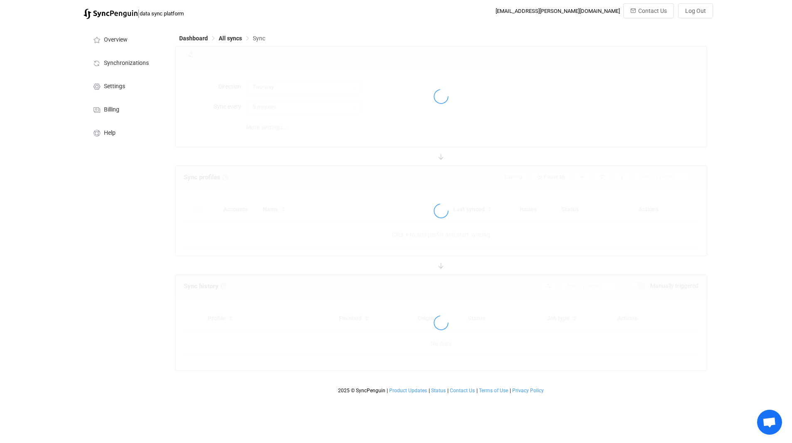
type input "10 minutes"
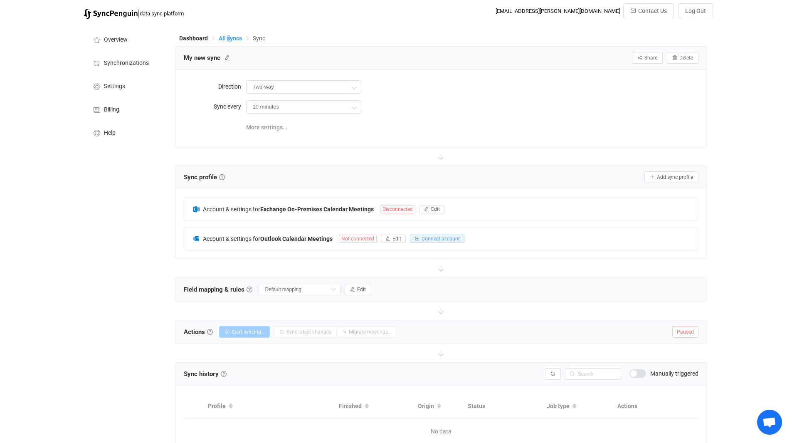
click at [228, 38] on span "All syncs" at bounding box center [230, 38] width 23 height 7
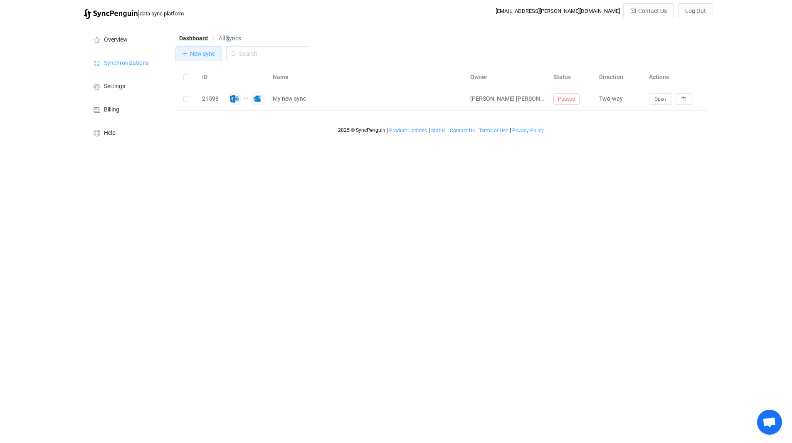
click at [197, 52] on span "New sync" at bounding box center [202, 53] width 25 height 7
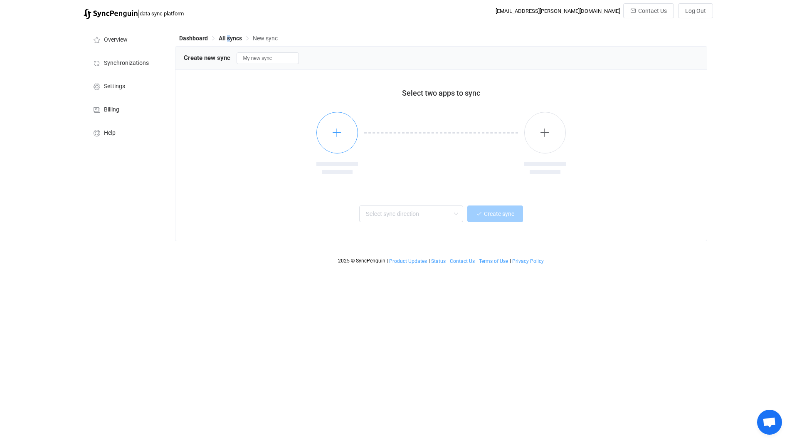
click at [334, 135] on icon "button" at bounding box center [337, 132] width 10 height 10
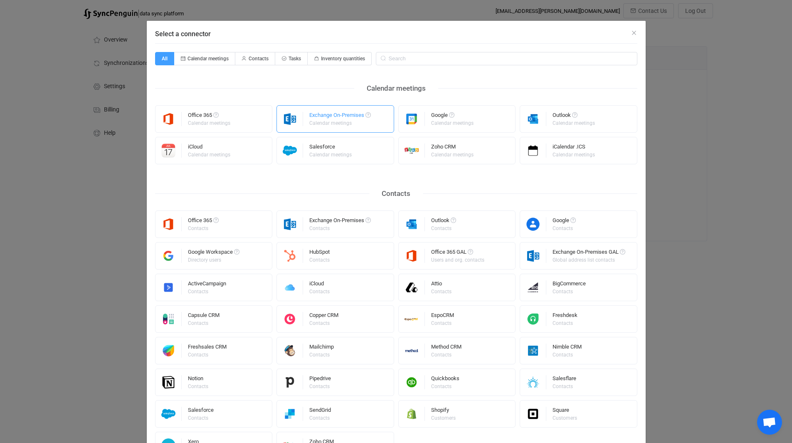
click at [338, 119] on div "Exchange On-Premises" at bounding box center [340, 116] width 62 height 8
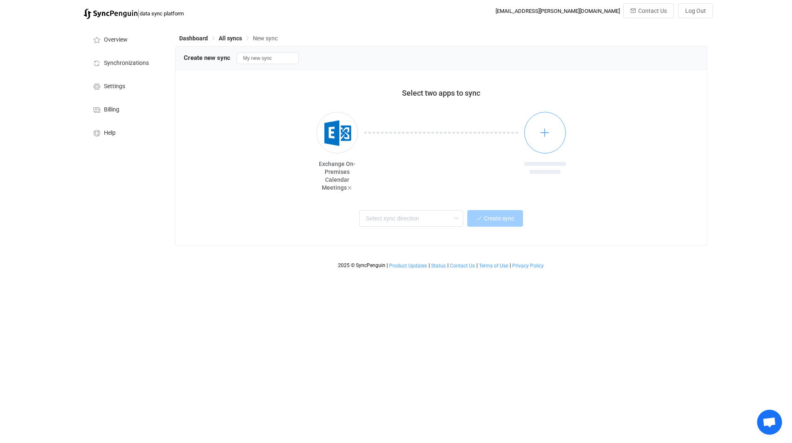
click at [554, 135] on button "button" at bounding box center [545, 133] width 42 height 42
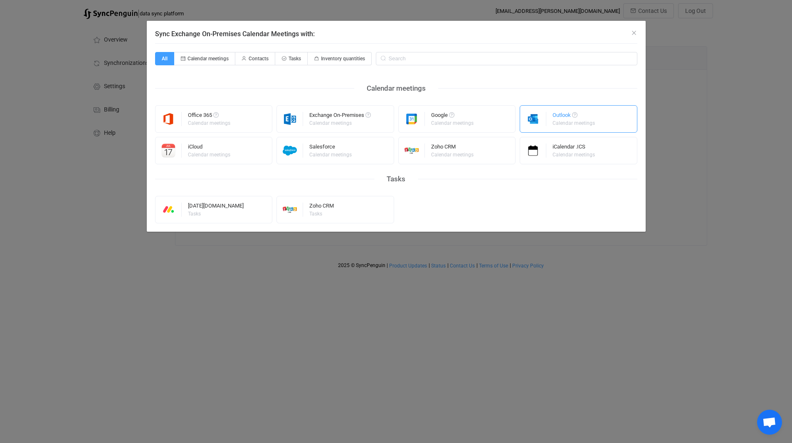
click at [561, 118] on div "Outlook" at bounding box center [574, 116] width 44 height 8
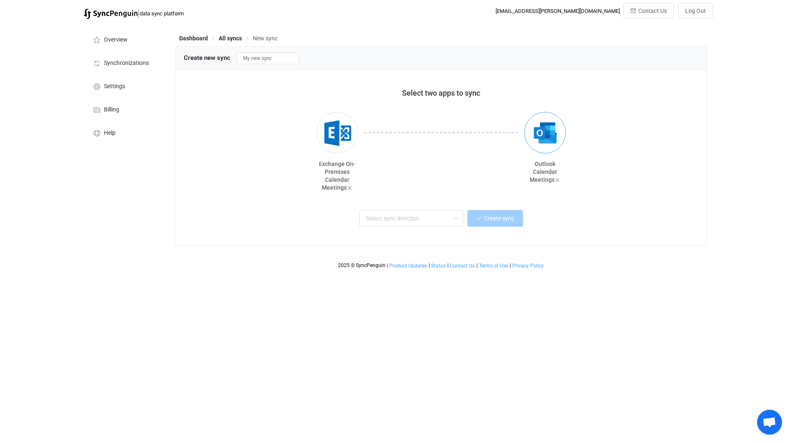
click at [545, 134] on img "button" at bounding box center [544, 132] width 31 height 31
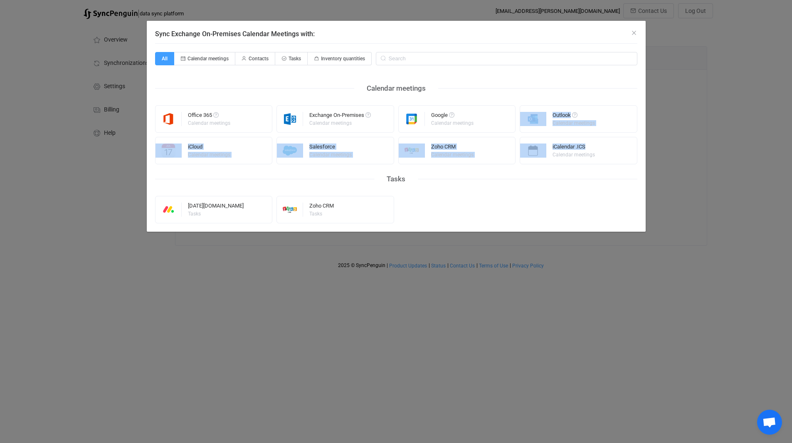
drag, startPoint x: 601, startPoint y: 135, endPoint x: 670, endPoint y: 130, distance: 68.7
click at [672, 133] on div "Sync Exchange On-Premises Calendar Meetings with: All Calendar meetings Contact…" at bounding box center [396, 221] width 792 height 443
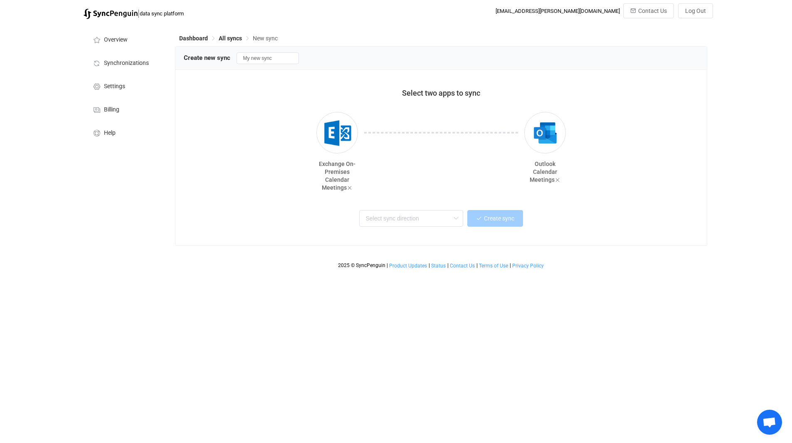
click at [451, 182] on div at bounding box center [441, 151] width 166 height 79
click at [545, 133] on img "button" at bounding box center [544, 132] width 31 height 31
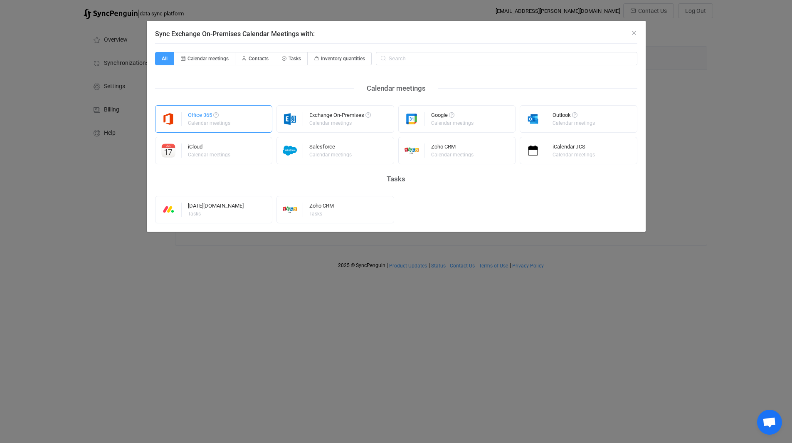
click at [210, 118] on div "Office 365" at bounding box center [210, 116] width 44 height 8
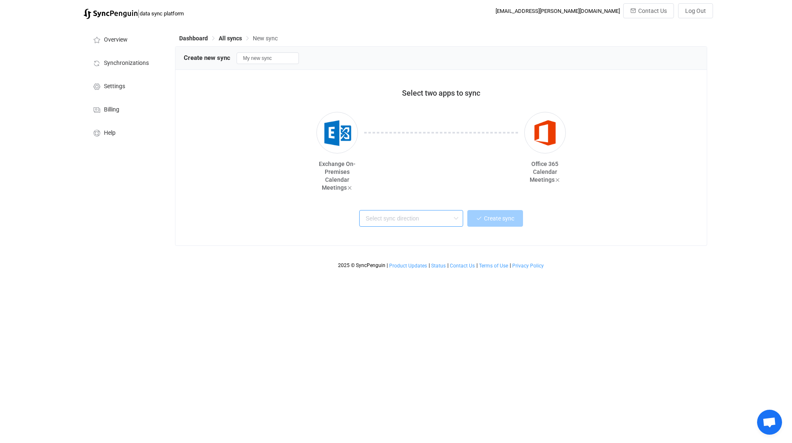
click at [424, 219] on input "text" at bounding box center [411, 218] width 104 height 17
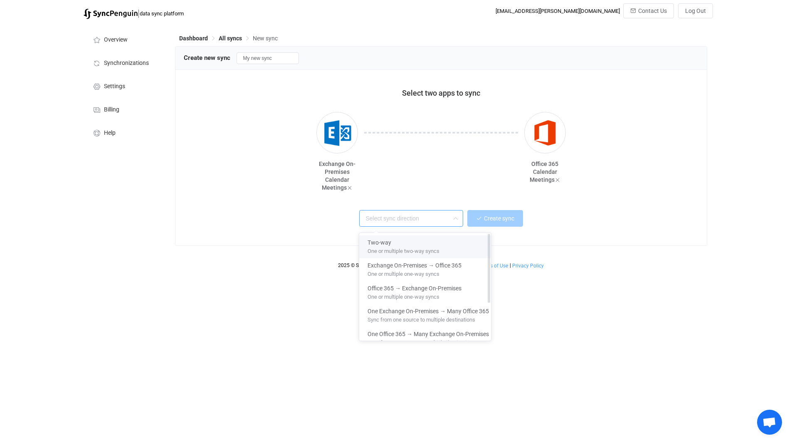
click at [428, 242] on div "Two-way" at bounding box center [427, 240] width 121 height 11
type input "Two-way"
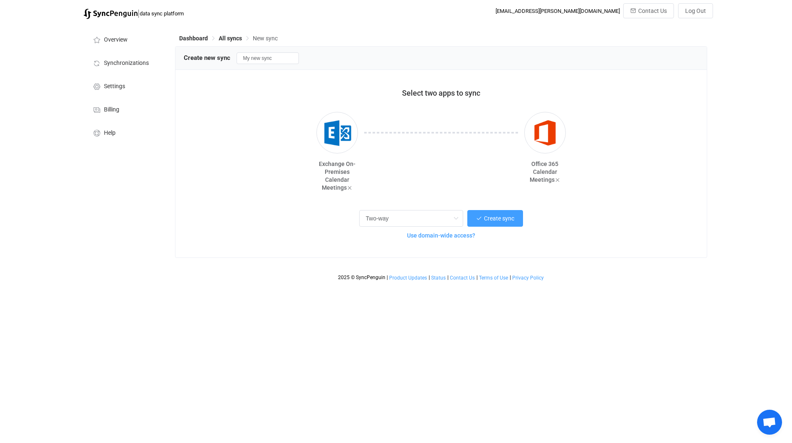
click at [465, 236] on span "Use domain-wide access?" at bounding box center [441, 235] width 68 height 7
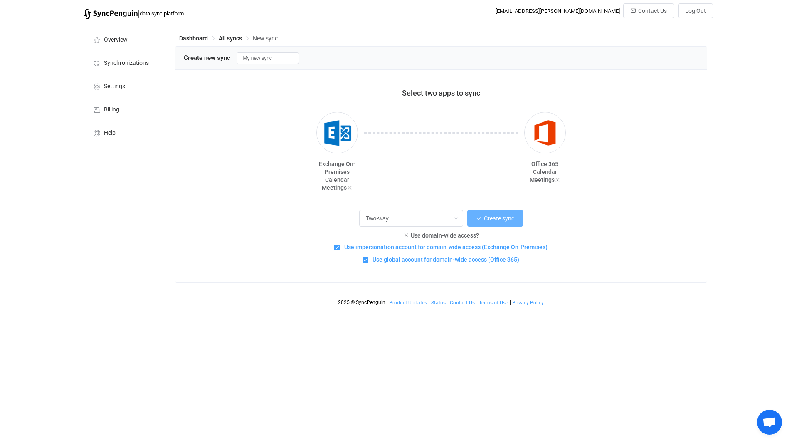
click at [506, 216] on span "Create sync" at bounding box center [499, 218] width 30 height 7
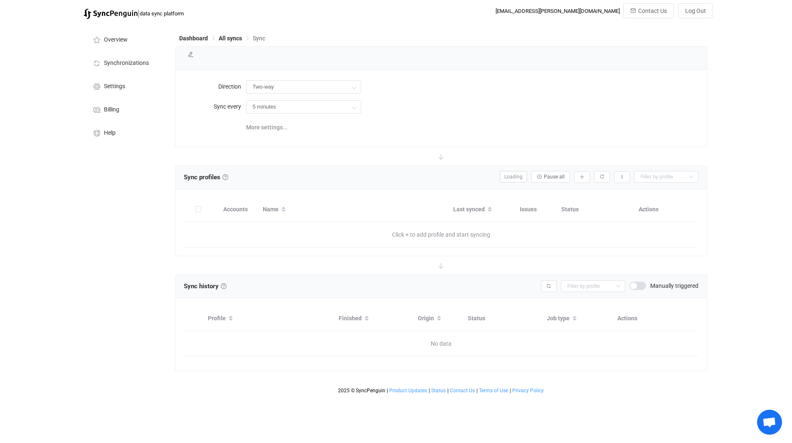
type input "10 minutes"
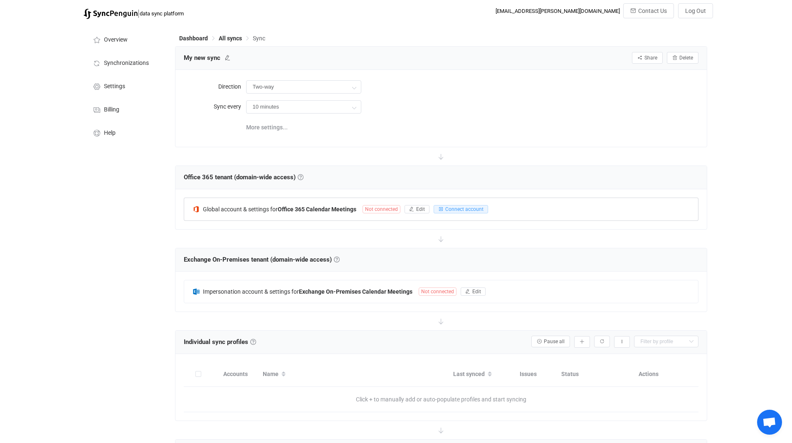
click at [391, 209] on span "Not connected" at bounding box center [381, 209] width 38 height 8
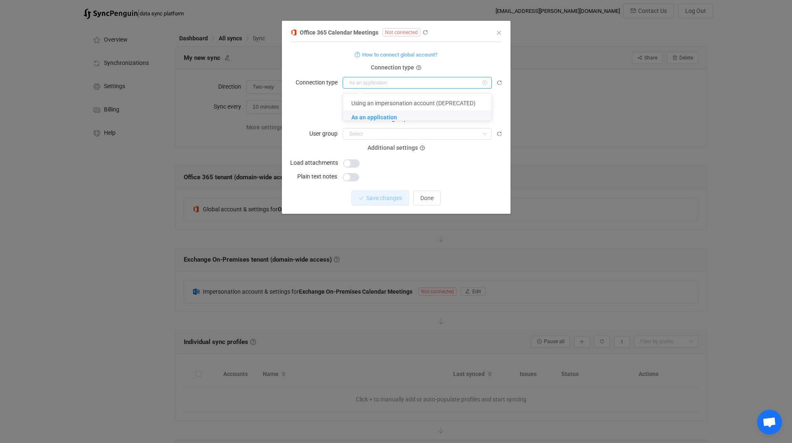
click at [388, 80] on input "dialog" at bounding box center [416, 83] width 149 height 12
drag, startPoint x: 412, startPoint y: 89, endPoint x: 413, endPoint y: 102, distance: 13.3
click at [413, 91] on form "How to connect global account? Connection type Connection type CONNECT User gro…" at bounding box center [396, 115] width 212 height 133
click at [377, 116] on span "As an application" at bounding box center [374, 117] width 46 height 7
type input "As an application"
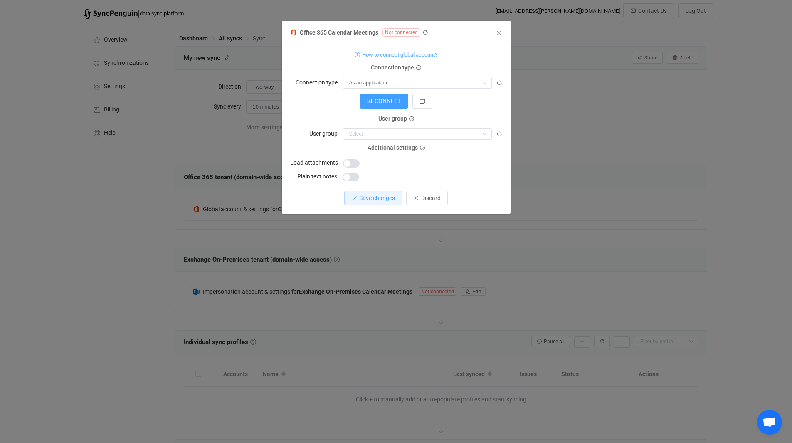
click at [315, 96] on div "CONNECT" at bounding box center [396, 101] width 212 height 15
click at [372, 134] on input "dialog" at bounding box center [416, 134] width 149 height 12
click at [378, 130] on input "dialog" at bounding box center [416, 134] width 149 height 12
click at [316, 95] on div "CONNECT" at bounding box center [396, 101] width 212 height 15
click at [427, 195] on span "Discard" at bounding box center [431, 197] width 20 height 7
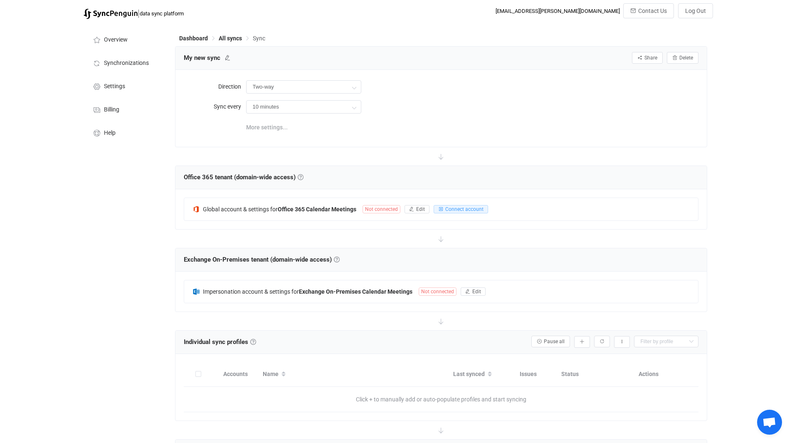
click at [259, 124] on span "More settings..." at bounding box center [267, 127] width 42 height 17
click at [232, 37] on span "All syncs" at bounding box center [230, 38] width 23 height 7
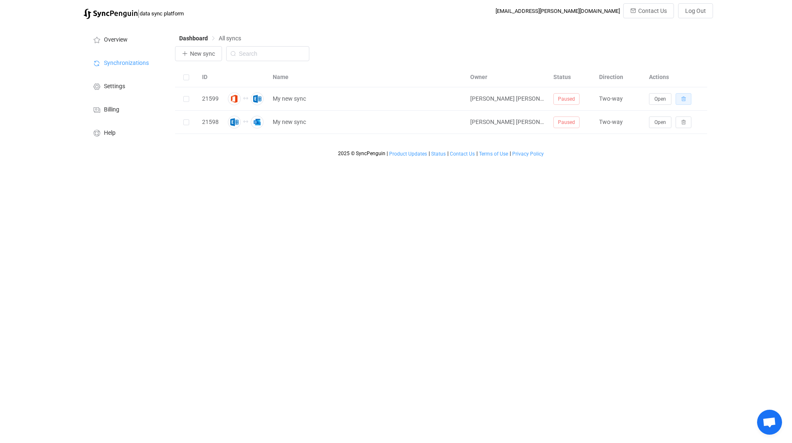
click at [681, 98] on icon "button" at bounding box center [683, 98] width 5 height 5
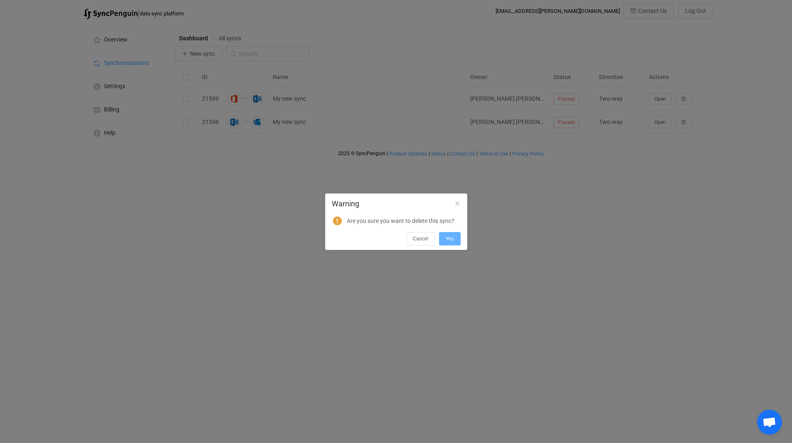
click at [447, 242] on button "Yes" at bounding box center [450, 238] width 22 height 13
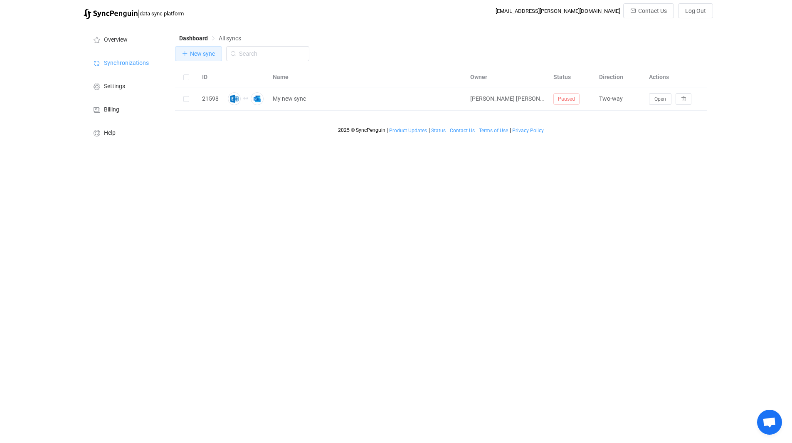
click at [207, 59] on button "New sync" at bounding box center [198, 53] width 47 height 15
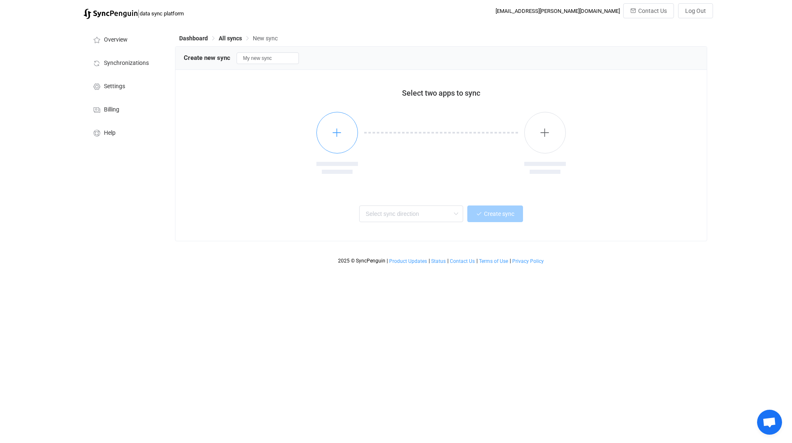
click at [332, 133] on icon "button" at bounding box center [337, 132] width 10 height 10
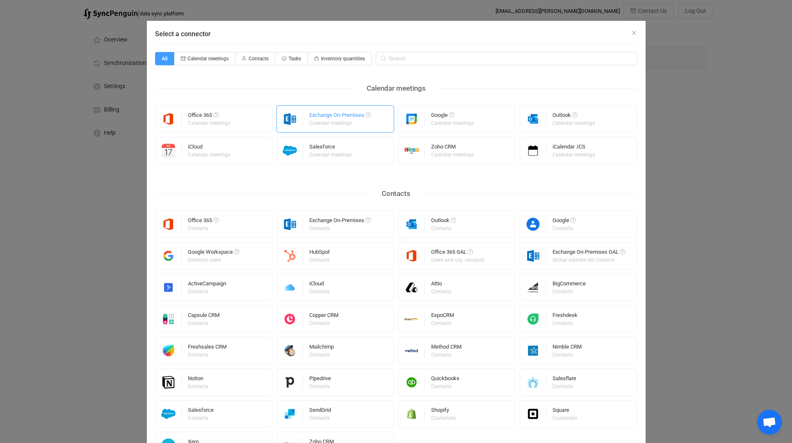
click at [345, 117] on div "Exchange On-Premises" at bounding box center [340, 116] width 62 height 8
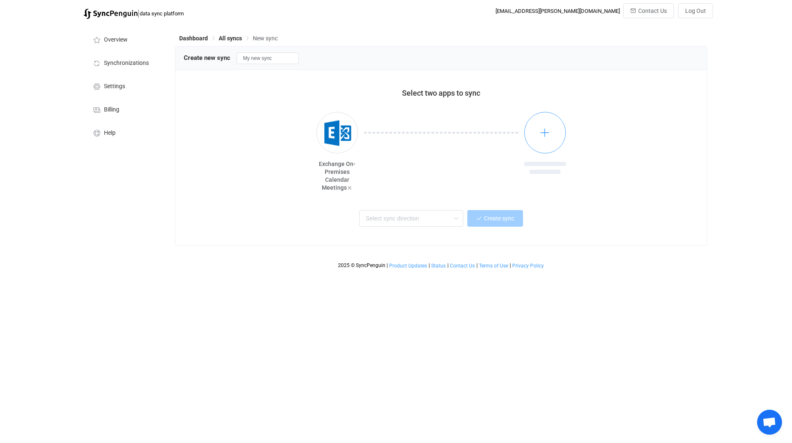
click at [541, 128] on icon "button" at bounding box center [544, 132] width 10 height 10
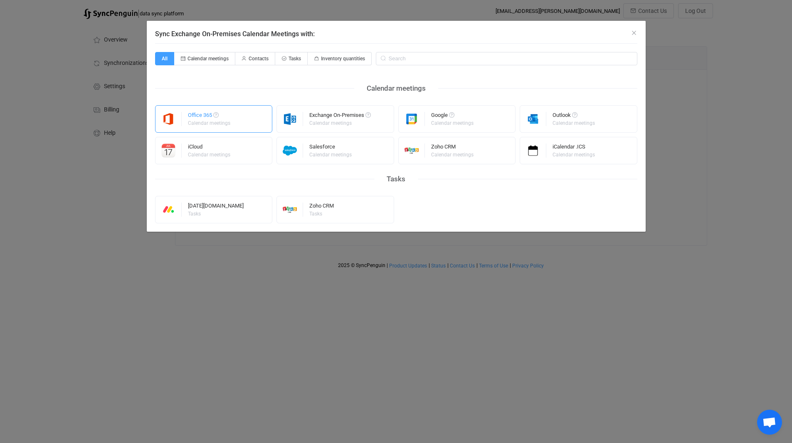
click at [215, 119] on div "Office 365" at bounding box center [210, 116] width 44 height 8
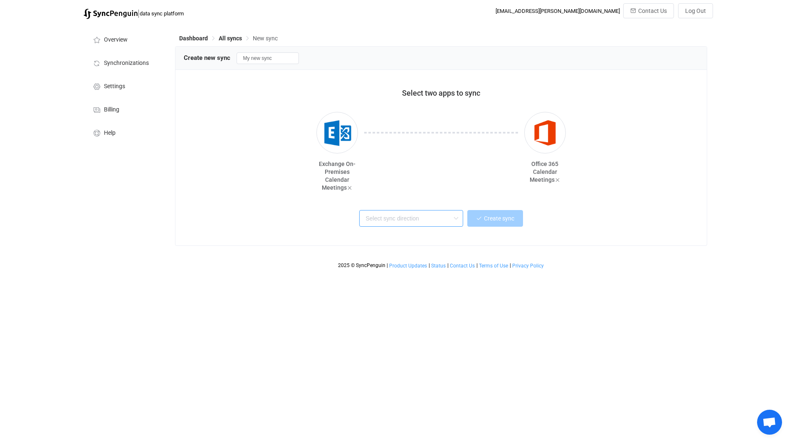
click at [399, 219] on input "text" at bounding box center [411, 218] width 104 height 17
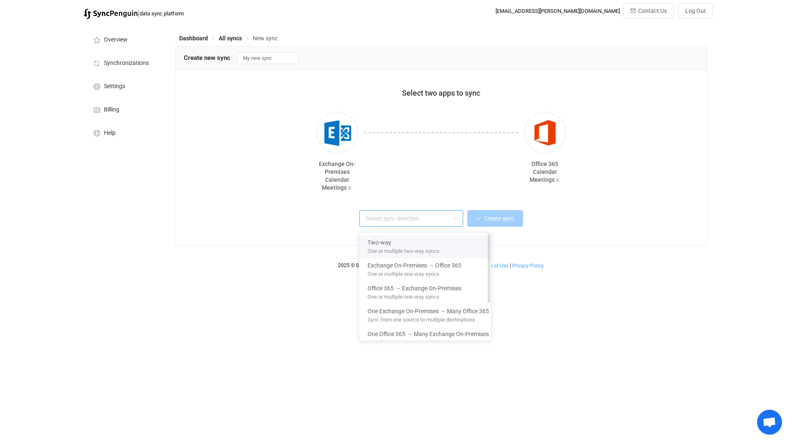
click at [407, 242] on div "Two-way" at bounding box center [427, 240] width 121 height 11
type input "Two-way"
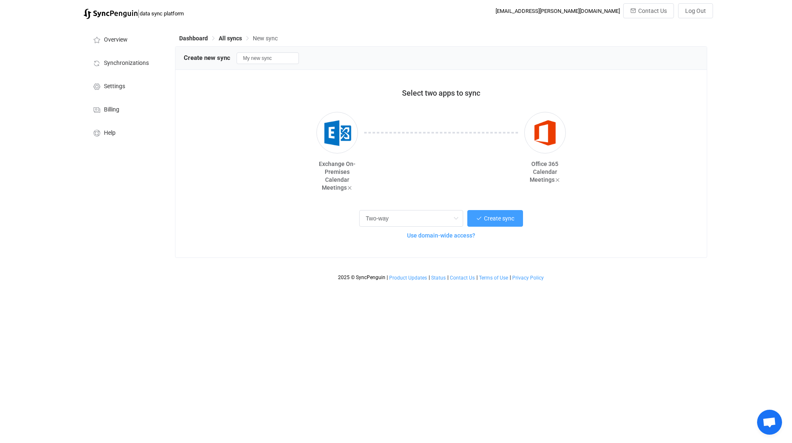
click at [427, 236] on span "Use domain-wide access?" at bounding box center [441, 235] width 68 height 7
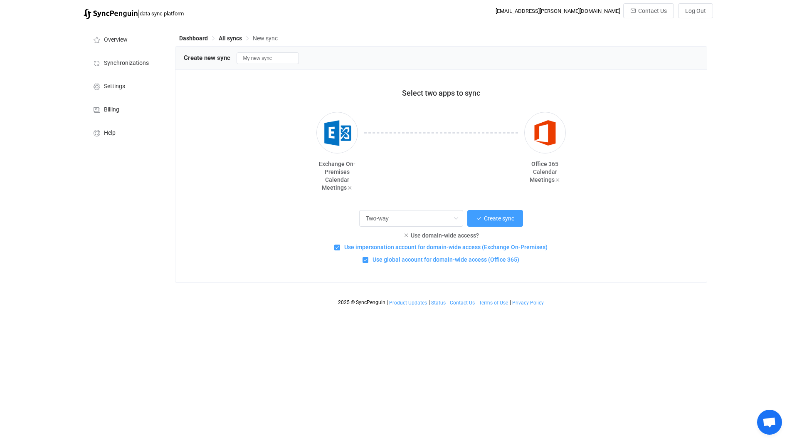
drag, startPoint x: 379, startPoint y: 250, endPoint x: 387, endPoint y: 260, distance: 13.0
click at [379, 251] on span "Use impersonation account for domain-wide access (Exchange On-Premises)" at bounding box center [443, 247] width 207 height 8
click at [340, 244] on input "Use impersonation account for domain-wide access (Exchange On-Premises)" at bounding box center [340, 244] width 0 height 0
click at [397, 263] on span "Use global account for domain-wide access (Office 365)" at bounding box center [443, 260] width 151 height 8
click at [368, 257] on input "Use global account for domain-wide access (Office 365)" at bounding box center [368, 257] width 0 height 0
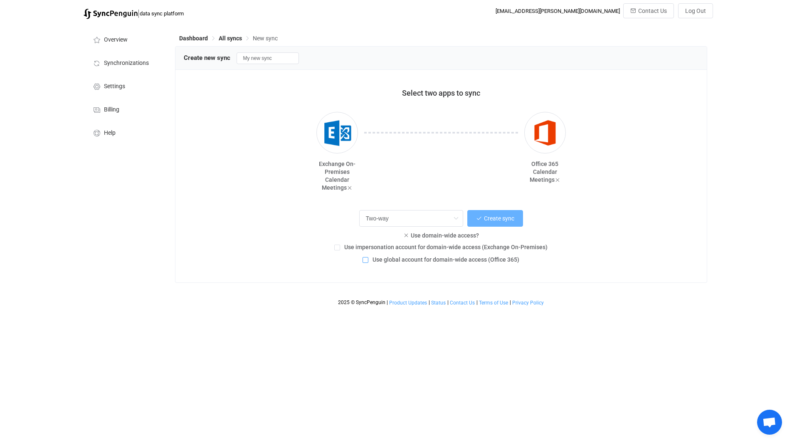
click at [502, 216] on button "Create sync" at bounding box center [495, 218] width 56 height 17
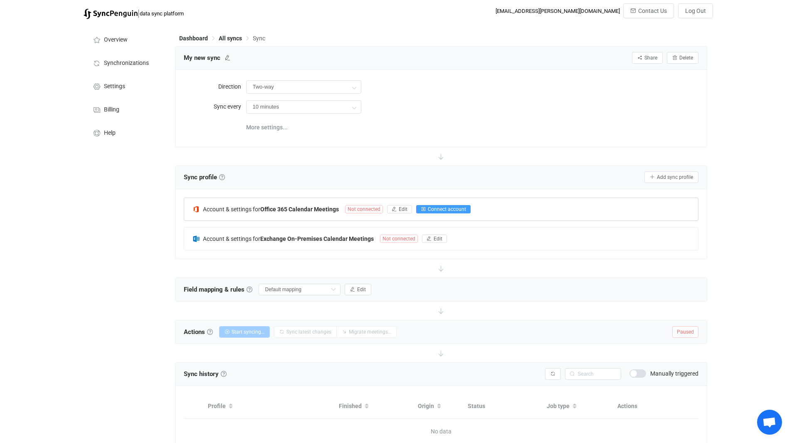
click at [460, 208] on span "Connect account" at bounding box center [447, 209] width 38 height 6
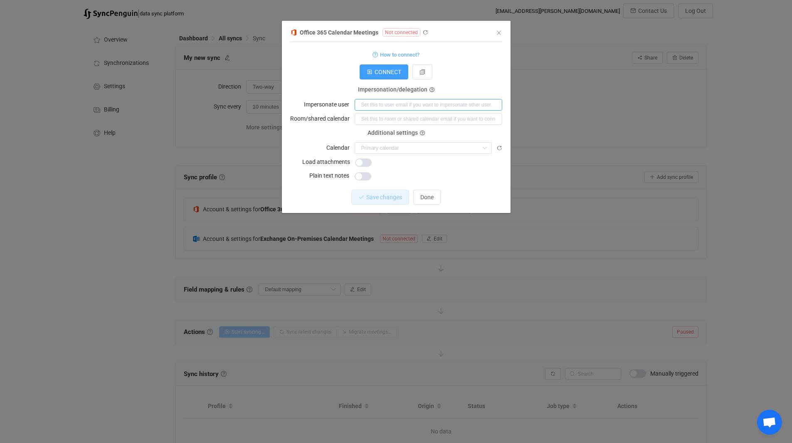
click at [394, 103] on input "dialog" at bounding box center [428, 105] width 148 height 12
click at [396, 148] on input "dialog" at bounding box center [422, 148] width 137 height 12
drag, startPoint x: 428, startPoint y: 72, endPoint x: 479, endPoint y: 59, distance: 53.3
click at [483, 56] on form "How to connect? Connection type Connection type As an application Using an impe…" at bounding box center [396, 115] width 212 height 132
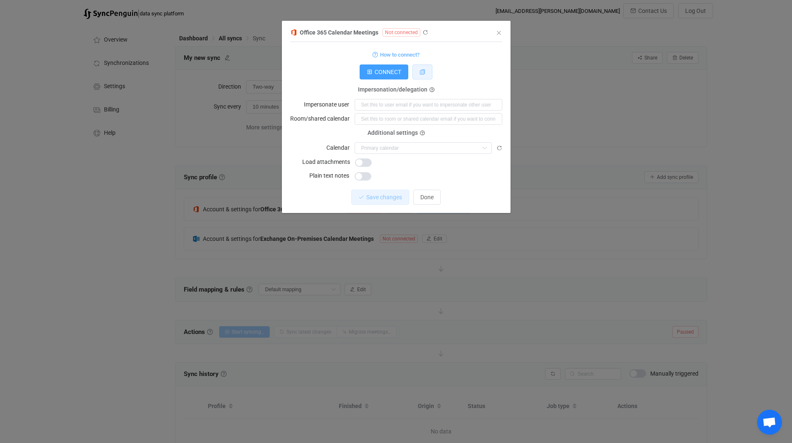
click at [414, 66] on button "dialog" at bounding box center [422, 71] width 20 height 15
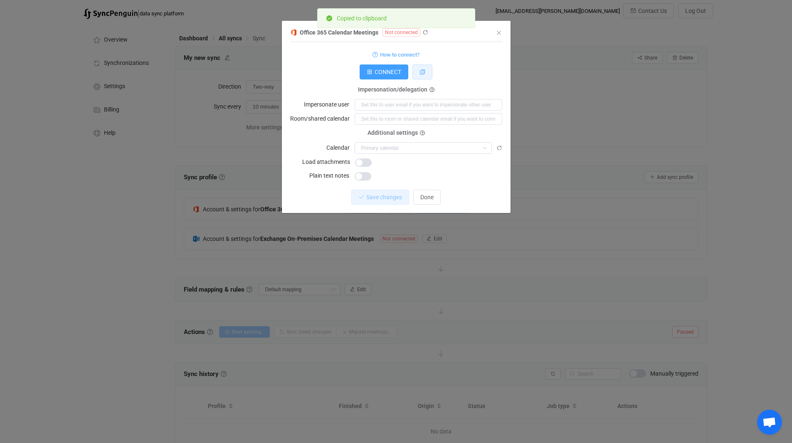
click at [419, 67] on button "dialog" at bounding box center [422, 71] width 20 height 15
click at [472, 88] on form "How to connect? Connection type Connection type As an application Using an impe…" at bounding box center [396, 115] width 212 height 132
click at [498, 32] on icon "Close" at bounding box center [498, 33] width 7 height 7
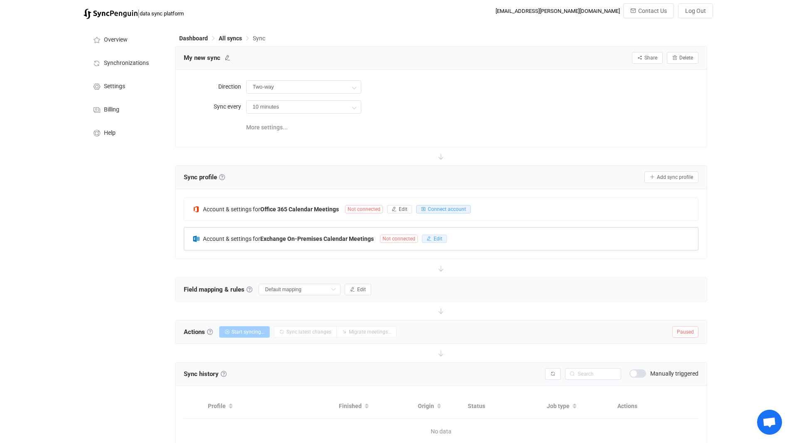
click at [436, 237] on span "Edit" at bounding box center [437, 239] width 9 height 6
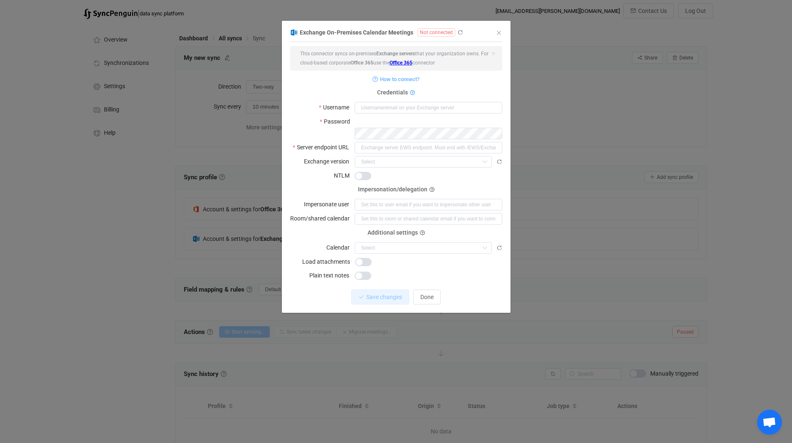
click at [413, 91] on icon "dialog" at bounding box center [412, 92] width 5 height 5
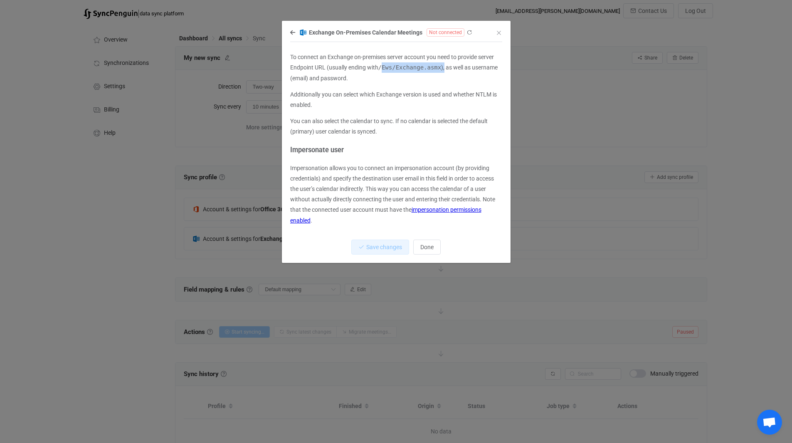
drag, startPoint x: 383, startPoint y: 67, endPoint x: 439, endPoint y: 66, distance: 56.5
click at [439, 66] on p "To connect an Exchange on-premises server account you need to provide server En…" at bounding box center [396, 68] width 212 height 32
click at [663, 118] on div "Exchange On-Premises Calendar Meetings Not connected To connect an Exchange on-…" at bounding box center [396, 221] width 792 height 443
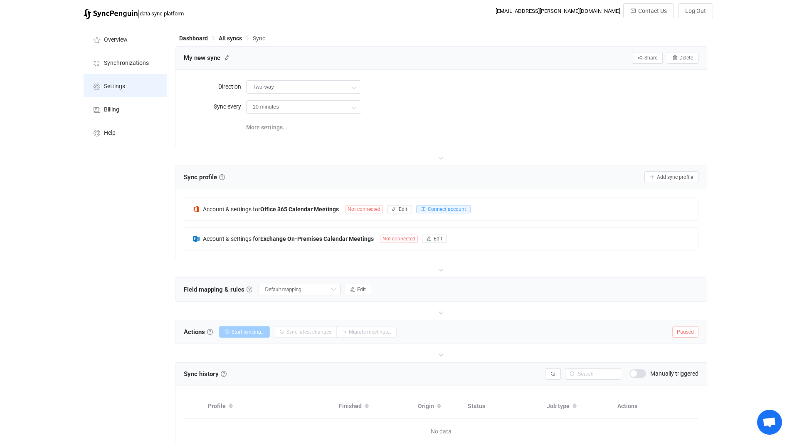
click at [113, 86] on span "Settings" at bounding box center [114, 86] width 21 height 7
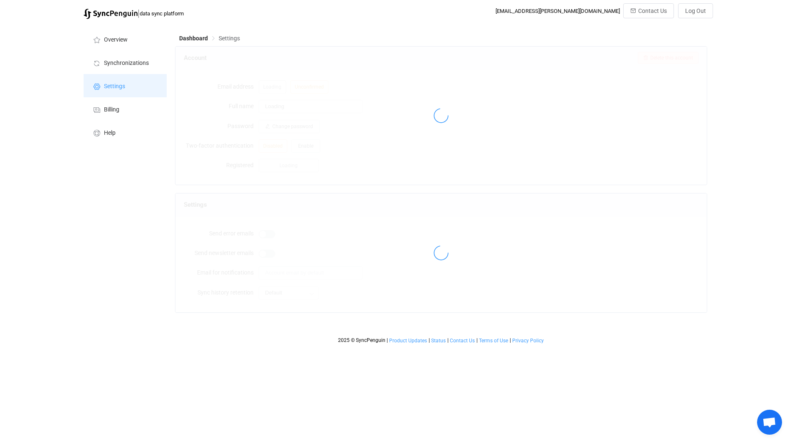
type input "[PERSON_NAME] [PERSON_NAME]"
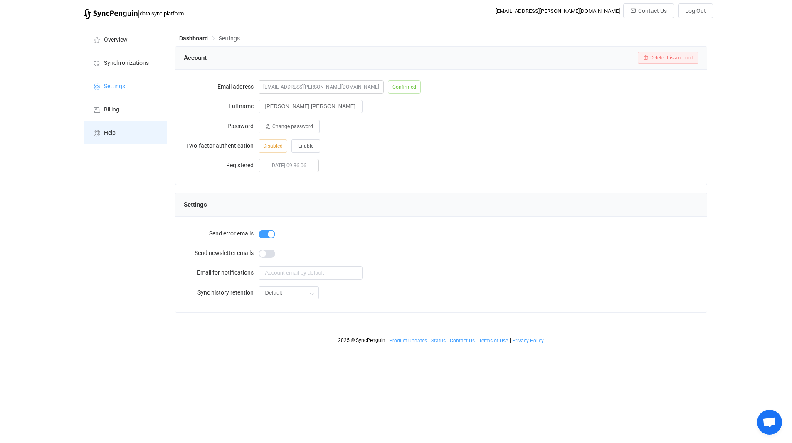
click at [107, 126] on li "Help" at bounding box center [125, 132] width 83 height 23
click at [121, 62] on span "Synchronizations" at bounding box center [126, 63] width 45 height 7
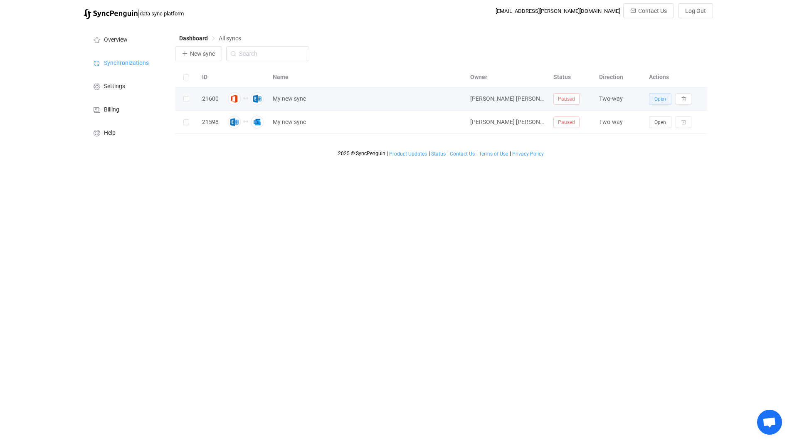
click at [659, 101] on span "Open" at bounding box center [660, 99] width 12 height 6
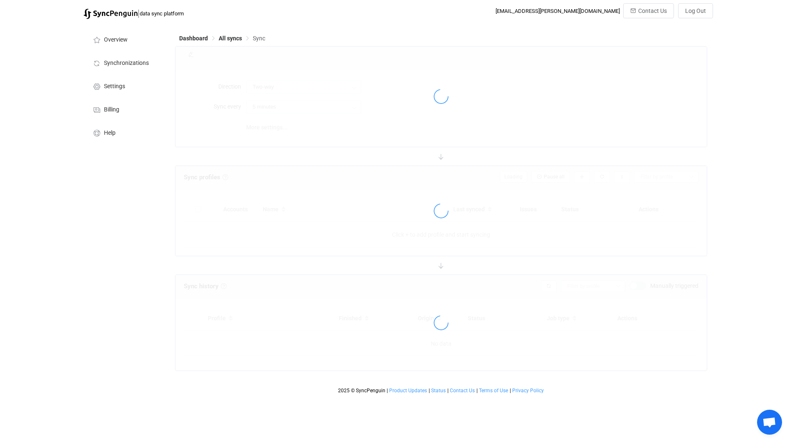
type input "10 minutes"
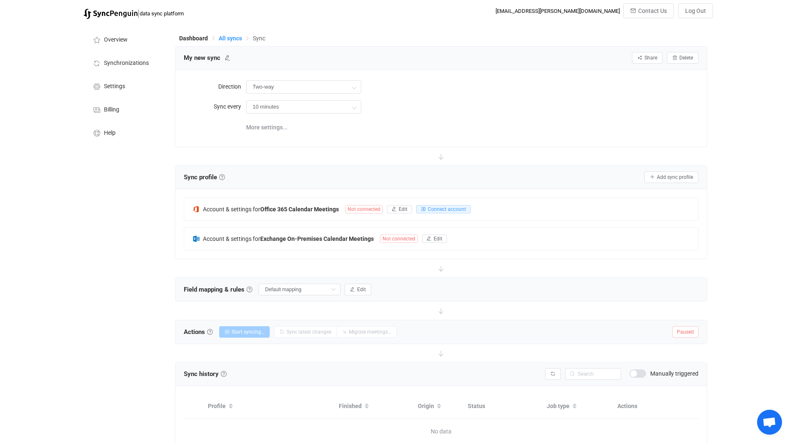
click at [231, 36] on span "All syncs" at bounding box center [230, 38] width 23 height 7
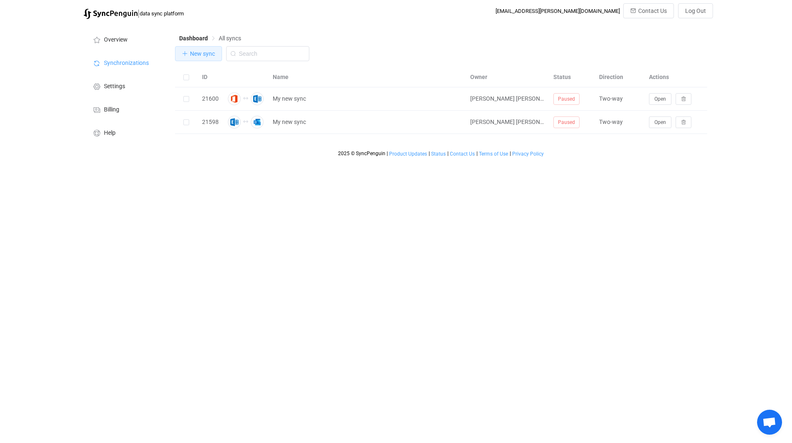
click at [199, 51] on span "New sync" at bounding box center [202, 53] width 25 height 7
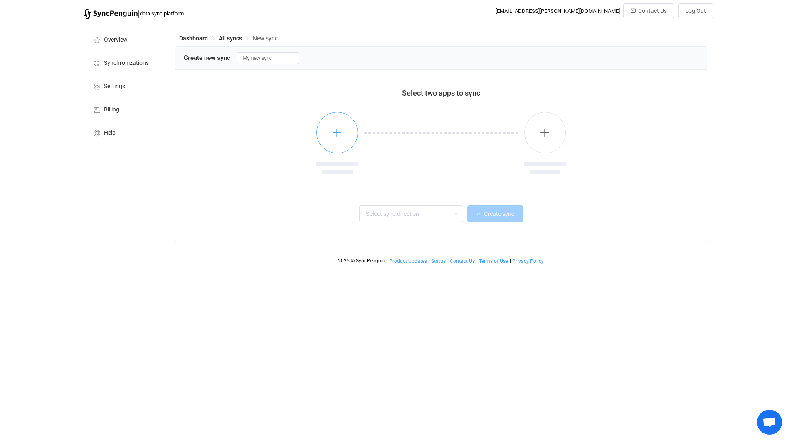
click at [342, 139] on button "button" at bounding box center [337, 133] width 42 height 42
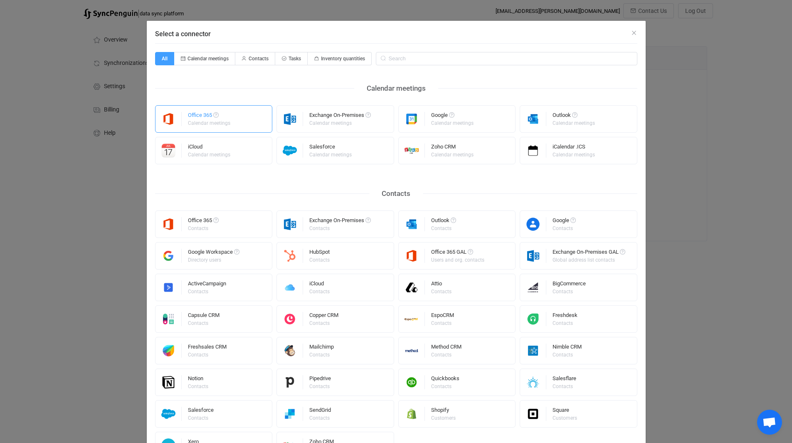
click at [191, 116] on div "Office 365" at bounding box center [210, 116] width 44 height 8
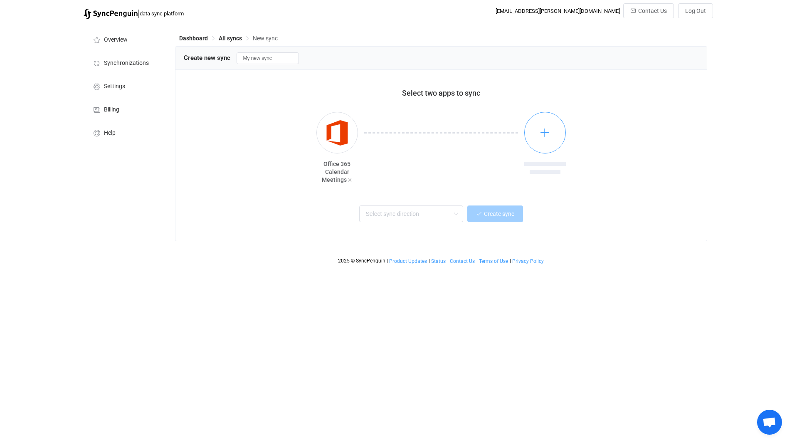
click at [550, 140] on button "button" at bounding box center [545, 133] width 42 height 42
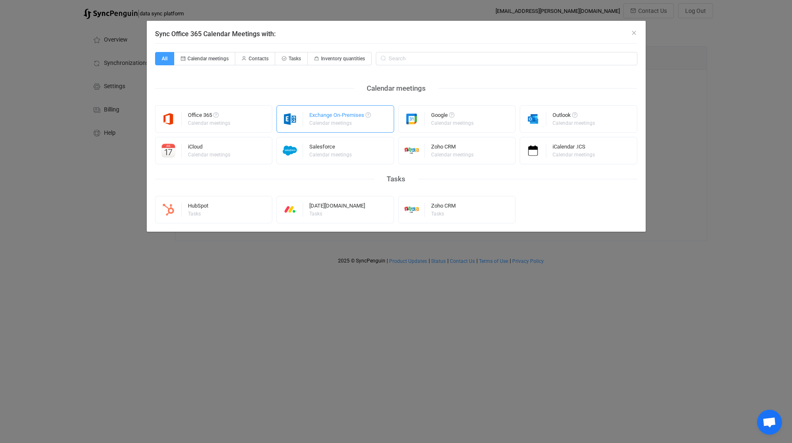
click at [332, 106] on div "Exchange On-Premises Calendar meetings" at bounding box center [335, 118] width 118 height 27
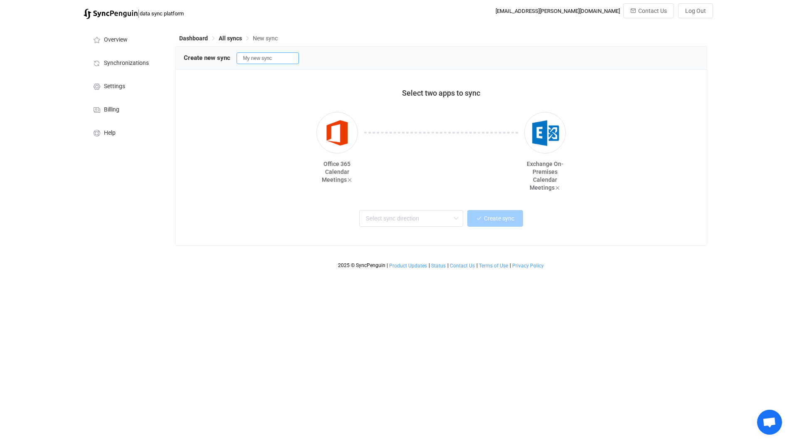
click at [277, 55] on input "My new sync" at bounding box center [267, 58] width 62 height 12
drag, startPoint x: 287, startPoint y: 57, endPoint x: 113, endPoint y: 26, distance: 176.1
click at [115, 27] on div "Overview Synchronizations Settings Billing Help Dashboard All syncs New sync Cr…" at bounding box center [395, 147] width 633 height 249
click at [435, 221] on input "text" at bounding box center [411, 218] width 104 height 17
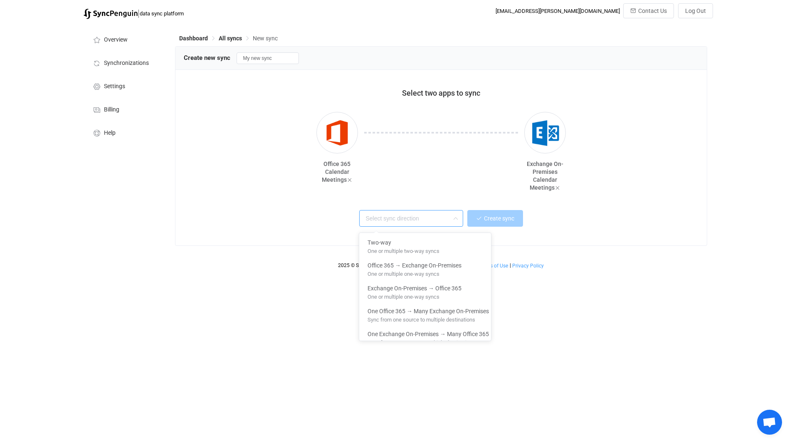
click at [437, 217] on input "text" at bounding box center [411, 218] width 104 height 17
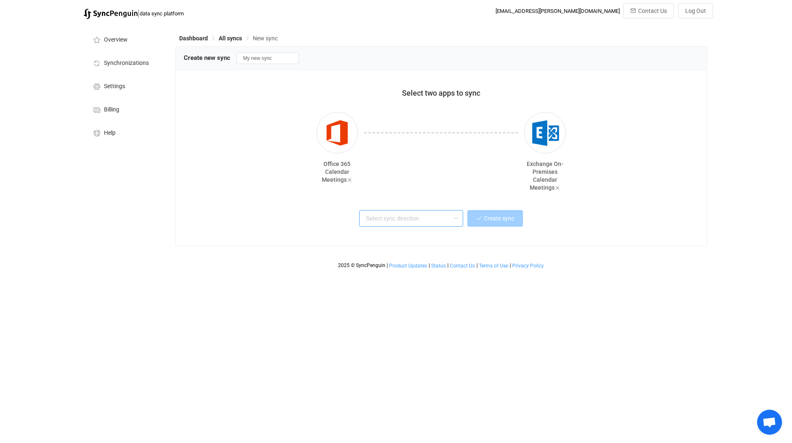
click at [437, 217] on input "text" at bounding box center [411, 218] width 104 height 17
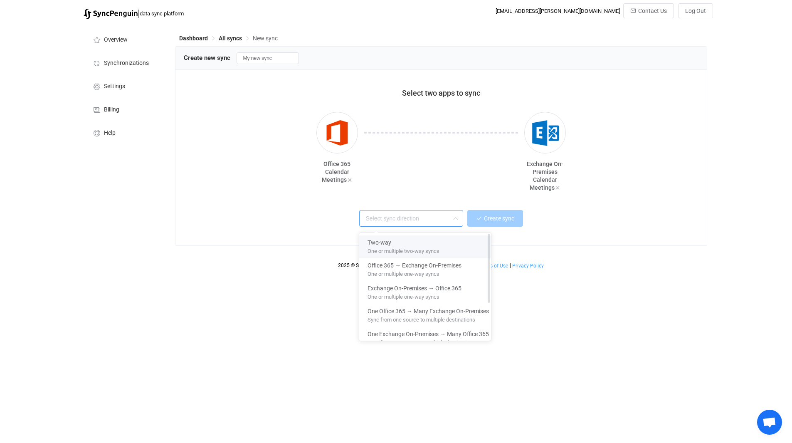
click at [439, 249] on span "One or multiple two-way syncs" at bounding box center [403, 249] width 72 height 9
type input "Two-way"
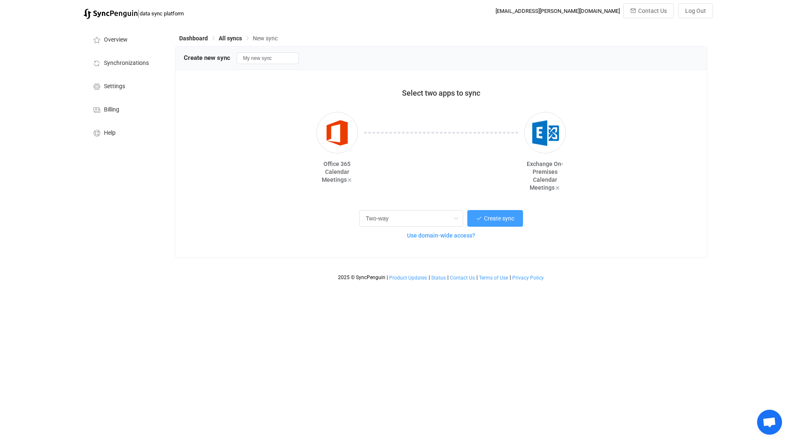
click at [441, 237] on span "Use domain-wide access?" at bounding box center [441, 235] width 68 height 7
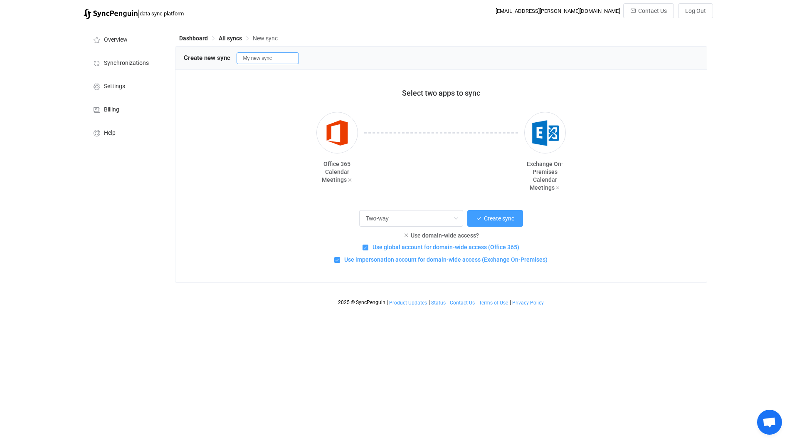
click at [271, 59] on input "My new sync" at bounding box center [267, 58] width 62 height 12
drag, startPoint x: 285, startPoint y: 56, endPoint x: 187, endPoint y: 43, distance: 99.3
click at [189, 43] on div "Dashboard All syncs New sync Create new sync My new sync Select two apps to syn…" at bounding box center [442, 166] width 542 height 286
type input "Two-way domain wide"
click at [500, 221] on span "Create sync" at bounding box center [499, 218] width 30 height 7
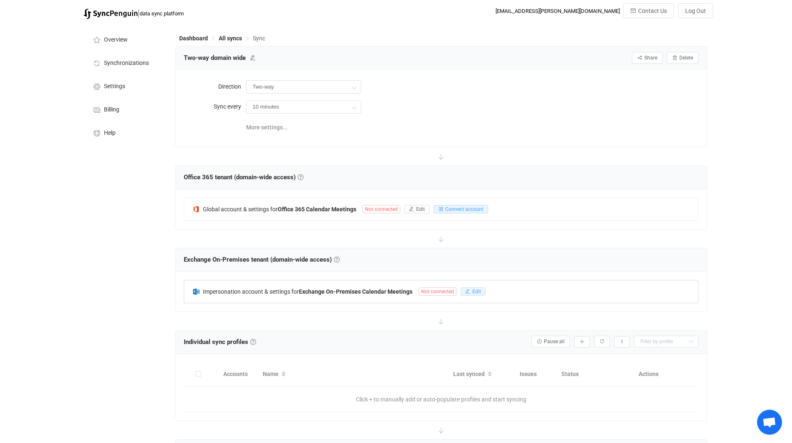
click at [482, 290] on button "Edit" at bounding box center [472, 291] width 25 height 8
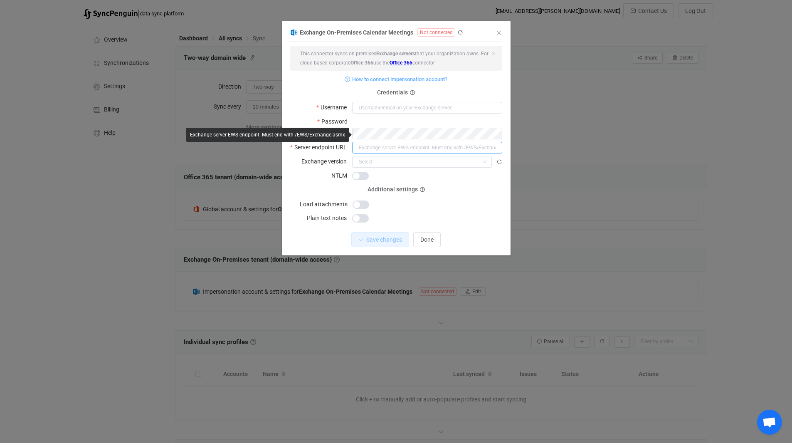
click at [394, 142] on input "dialog" at bounding box center [427, 148] width 150 height 12
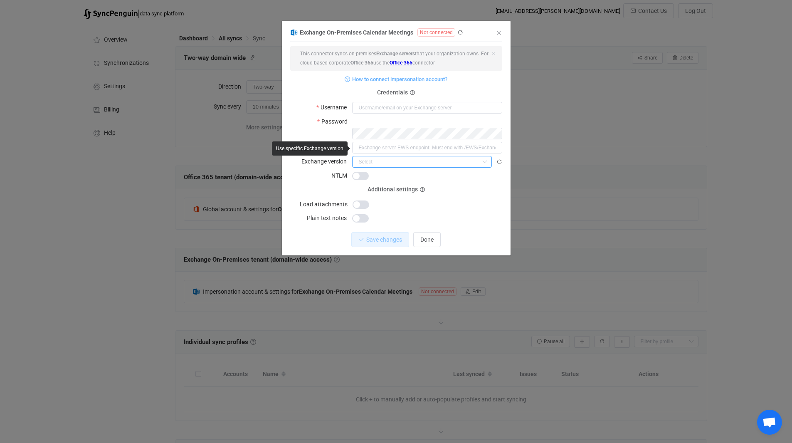
click at [394, 156] on input "dialog" at bounding box center [422, 162] width 140 height 12
click at [396, 156] on input "dialog" at bounding box center [422, 162] width 140 height 12
click at [439, 80] on span "How to connect impersonation account?" at bounding box center [399, 79] width 95 height 10
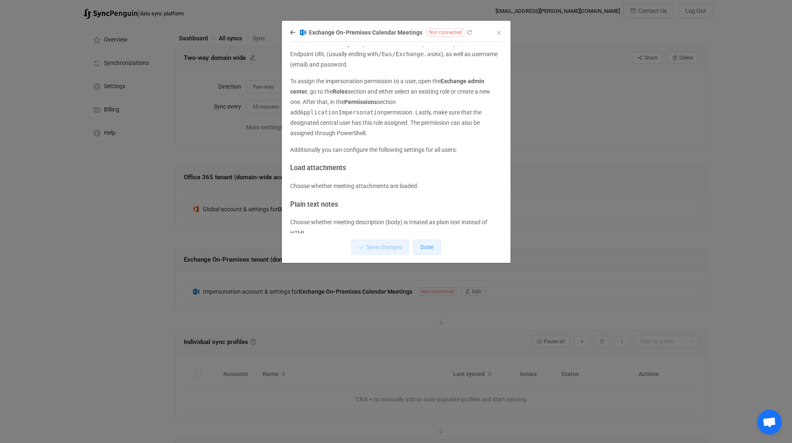
click at [425, 244] on span "Done" at bounding box center [426, 247] width 13 height 7
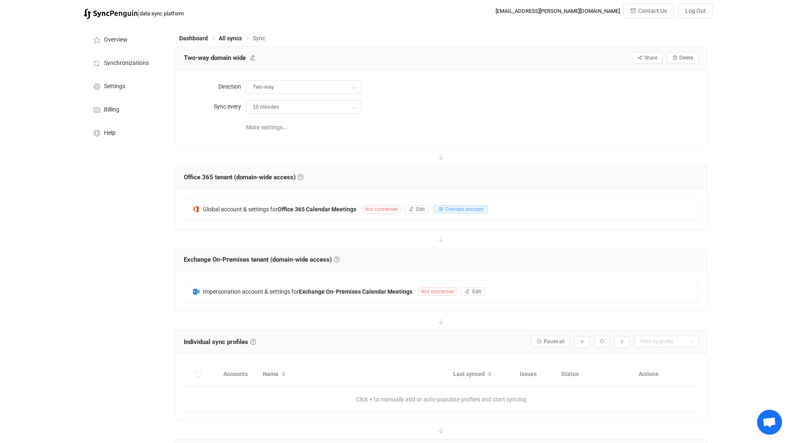
click at [112, 281] on div "Overview Synchronizations Settings Billing Help" at bounding box center [124, 313] width 91 height 581
click at [109, 132] on span "Help" at bounding box center [110, 133] width 12 height 7
